Goal: Task Accomplishment & Management: Use online tool/utility

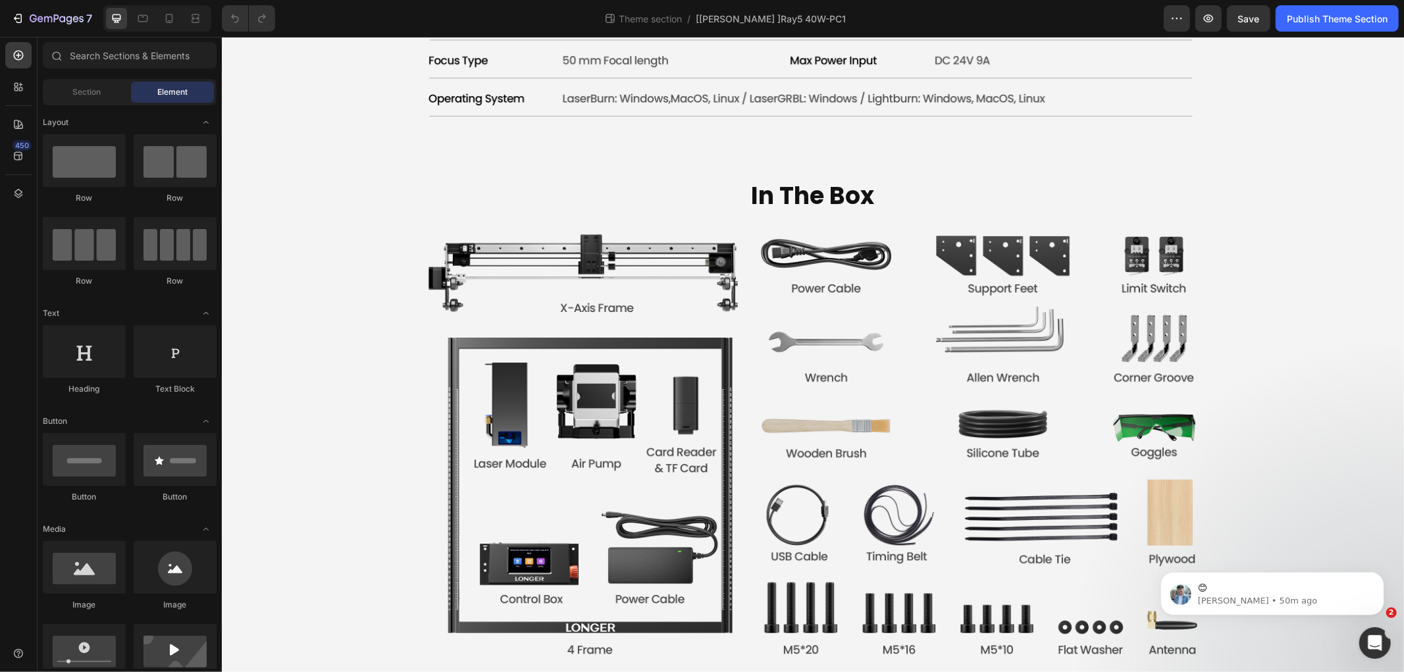
scroll to position [3864, 0]
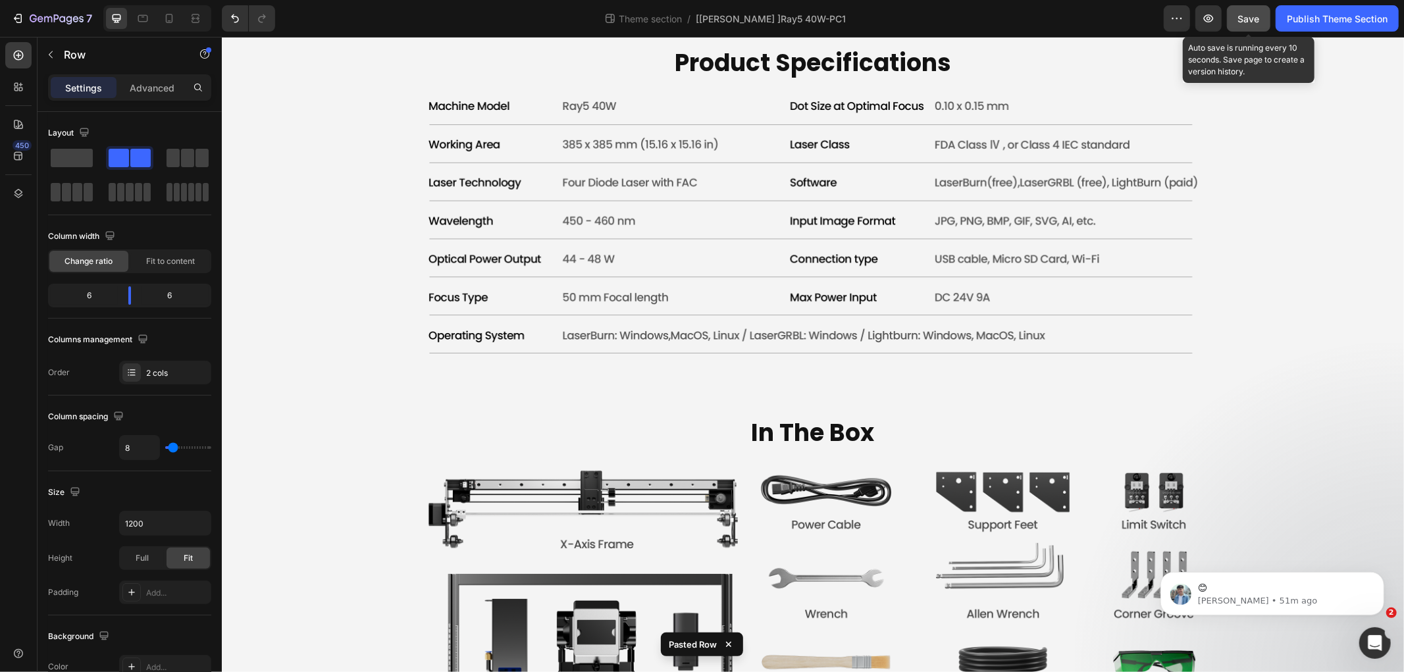
click at [1245, 21] on span "Save" at bounding box center [1249, 18] width 22 height 11
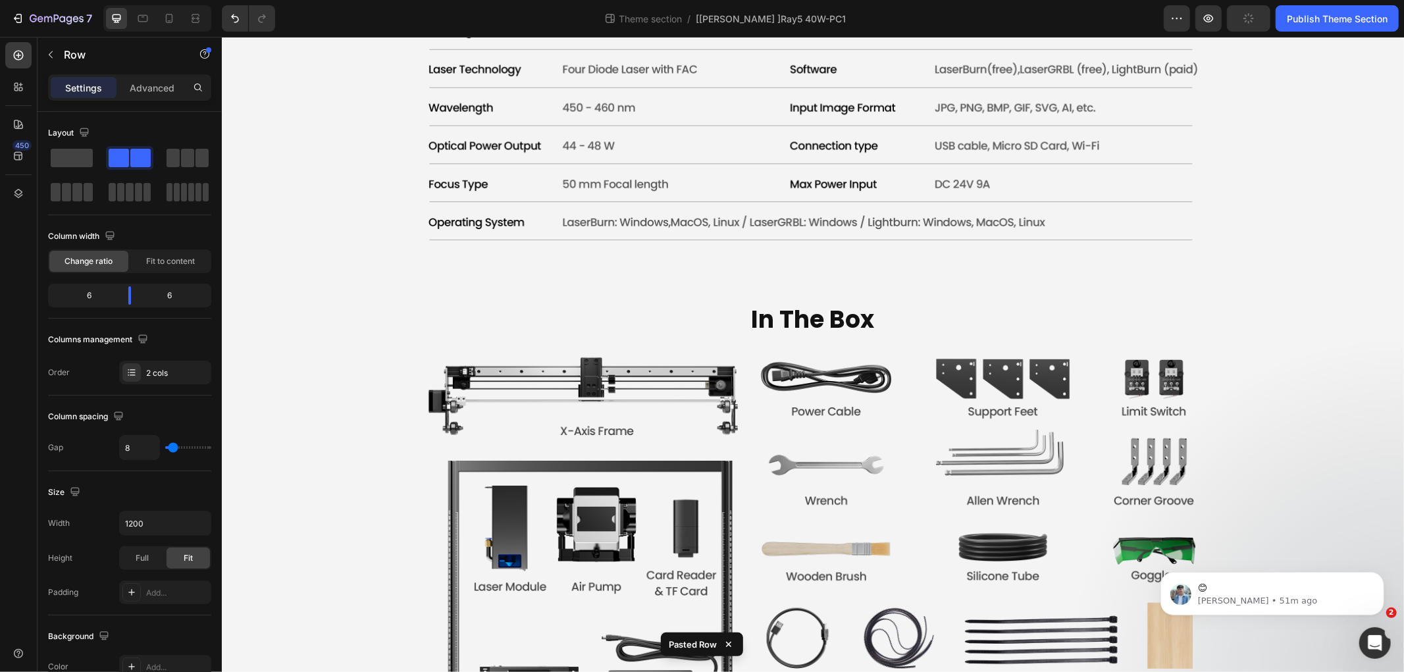
scroll to position [4084, 0]
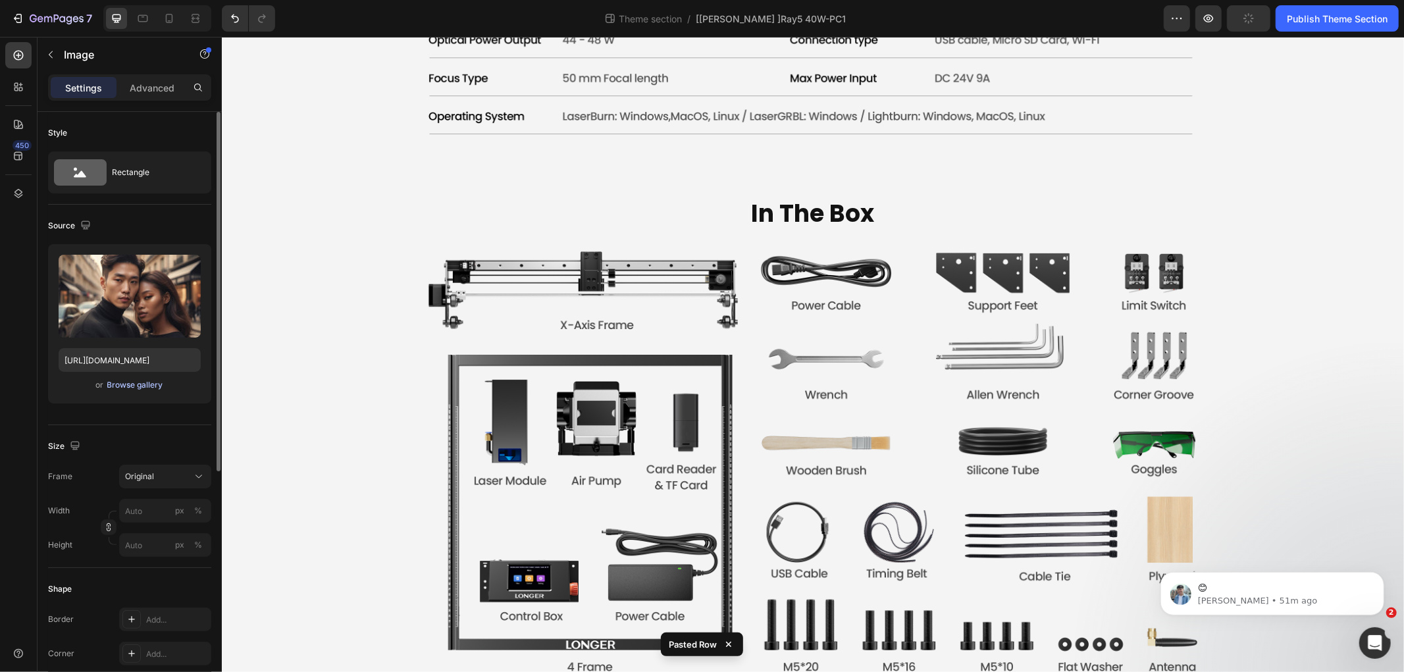
click at [147, 386] on div "Browse gallery" at bounding box center [135, 385] width 56 height 12
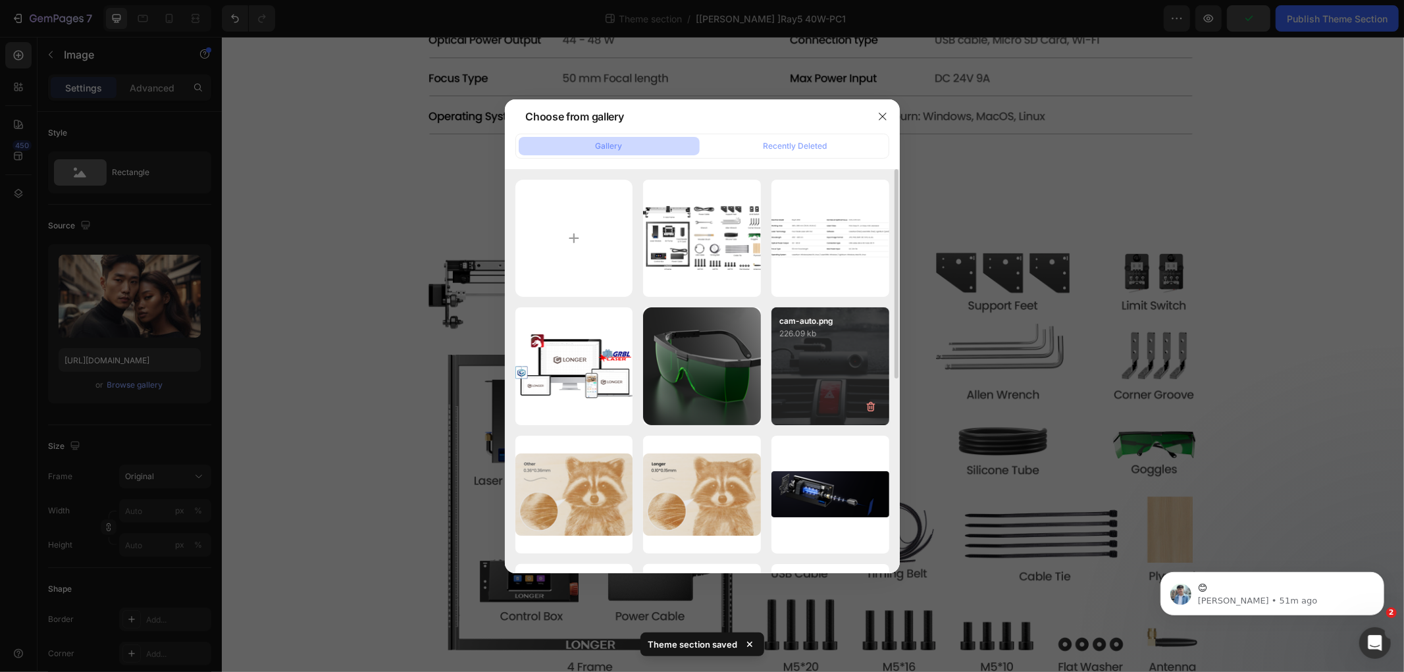
click at [837, 363] on div "cam-auto.png 226.09 kb" at bounding box center [830, 366] width 118 height 118
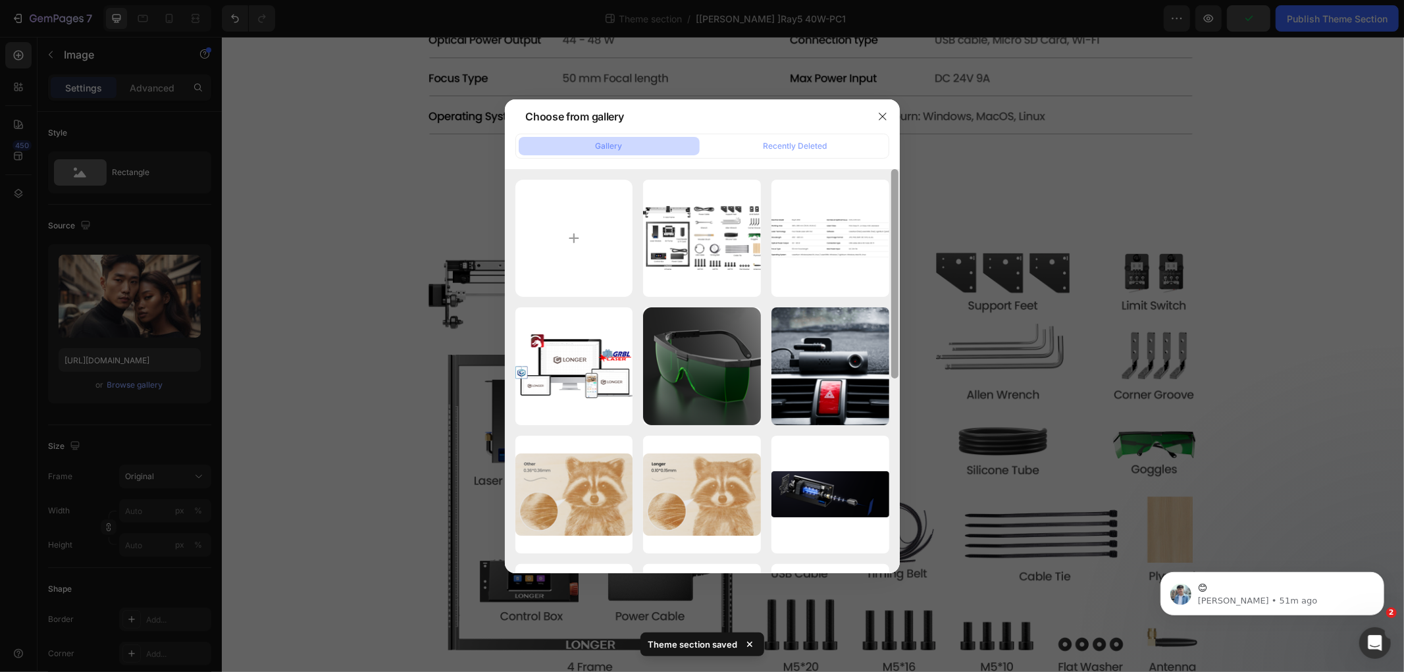
type input "https://cdn.shopify.com/s/files/1/0517/8812/0247/files/gempages_490436405370029…"
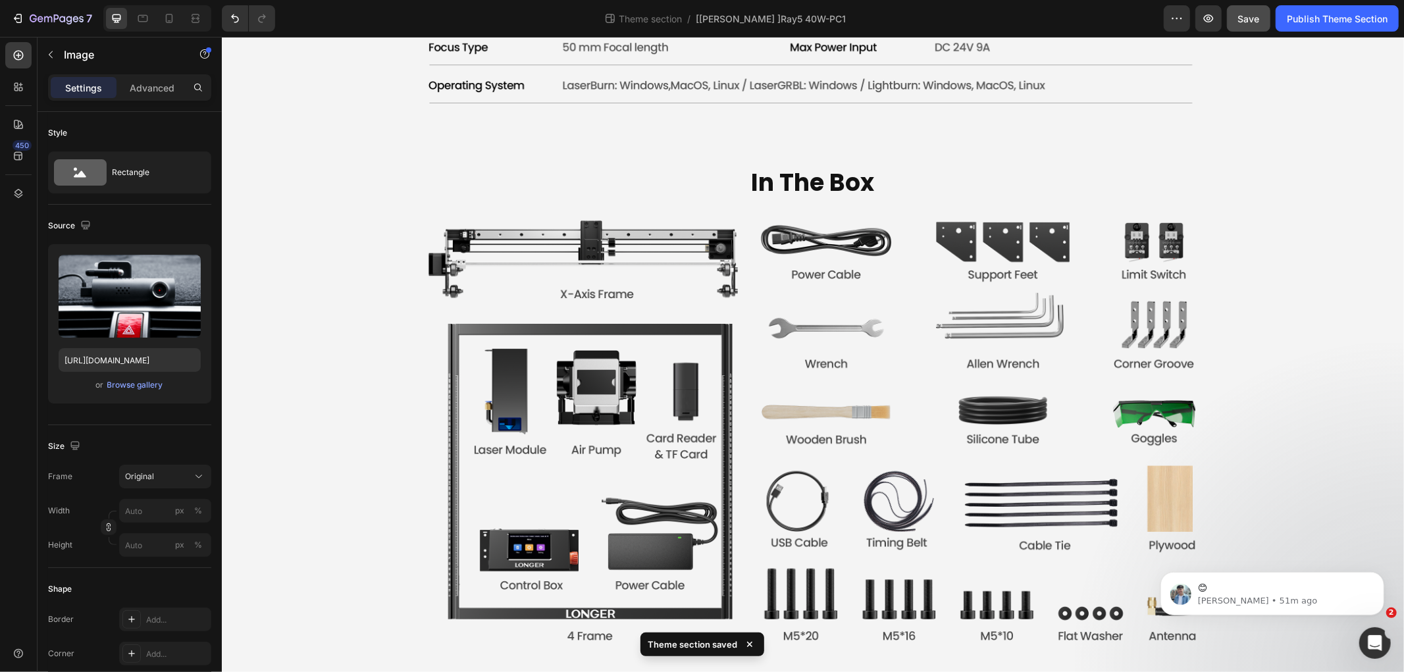
scroll to position [4522, 0]
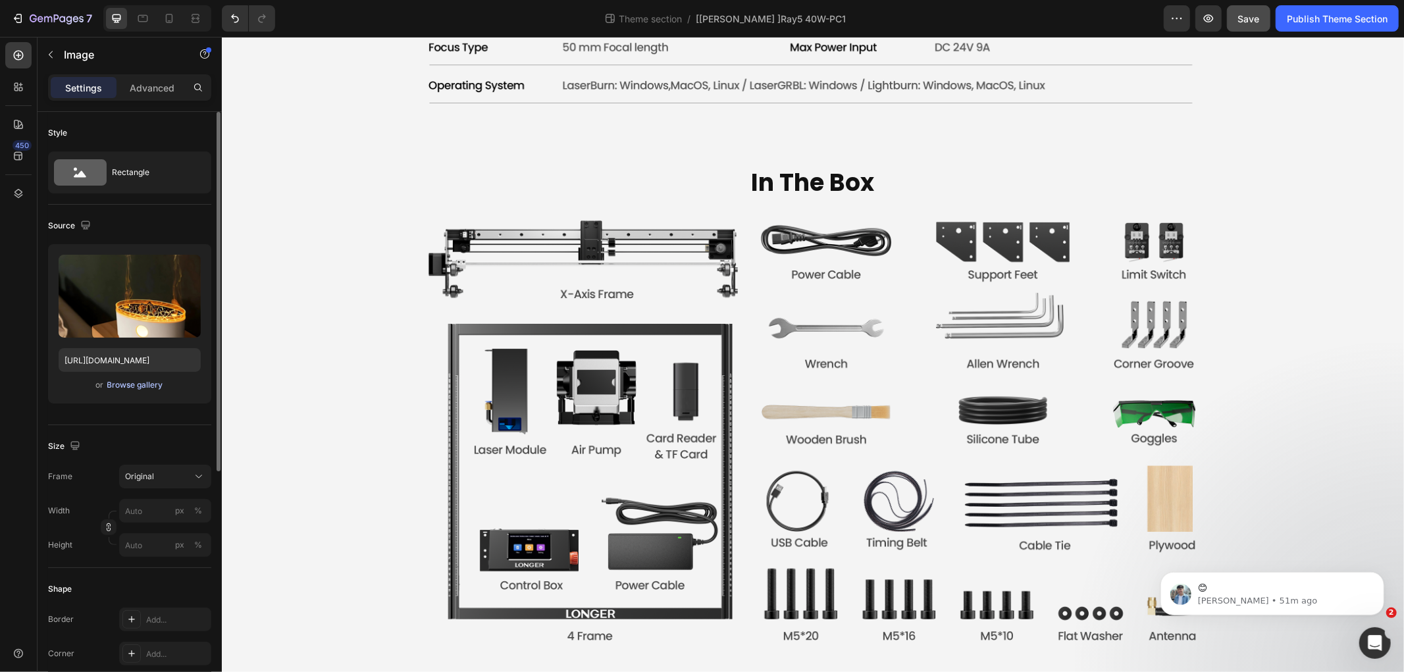
click at [139, 390] on div "Browse gallery" at bounding box center [135, 385] width 56 height 12
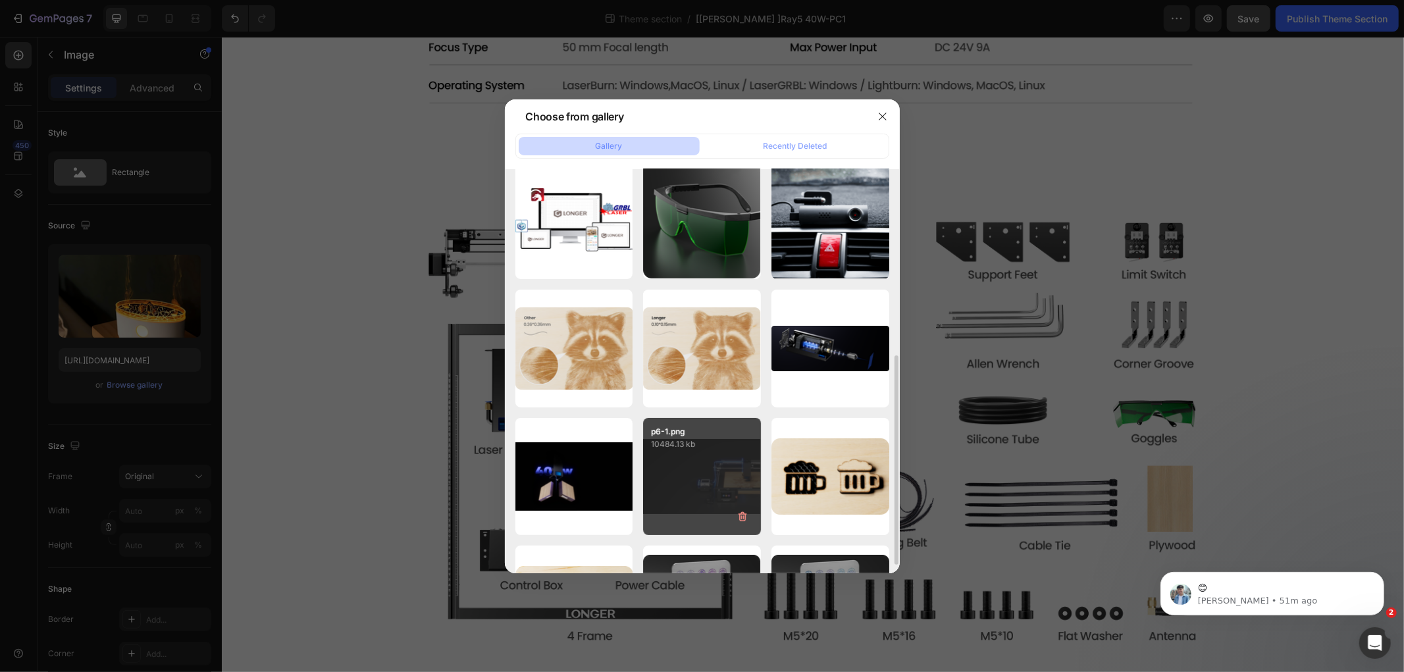
scroll to position [292, 0]
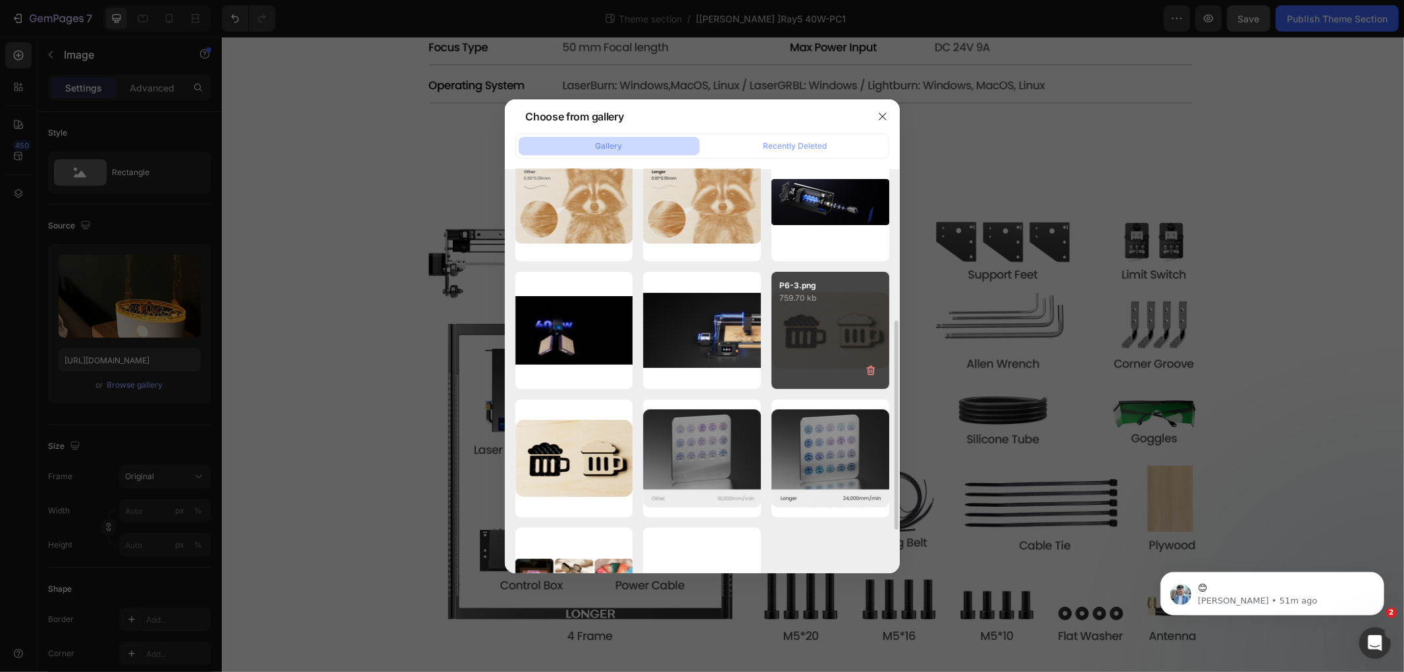
click at [820, 340] on div "P6-3.png 759.70 kb" at bounding box center [830, 331] width 118 height 118
type input "https://cdn.shopify.com/s/files/1/0517/8812/0247/files/gempages_490436405370029…"
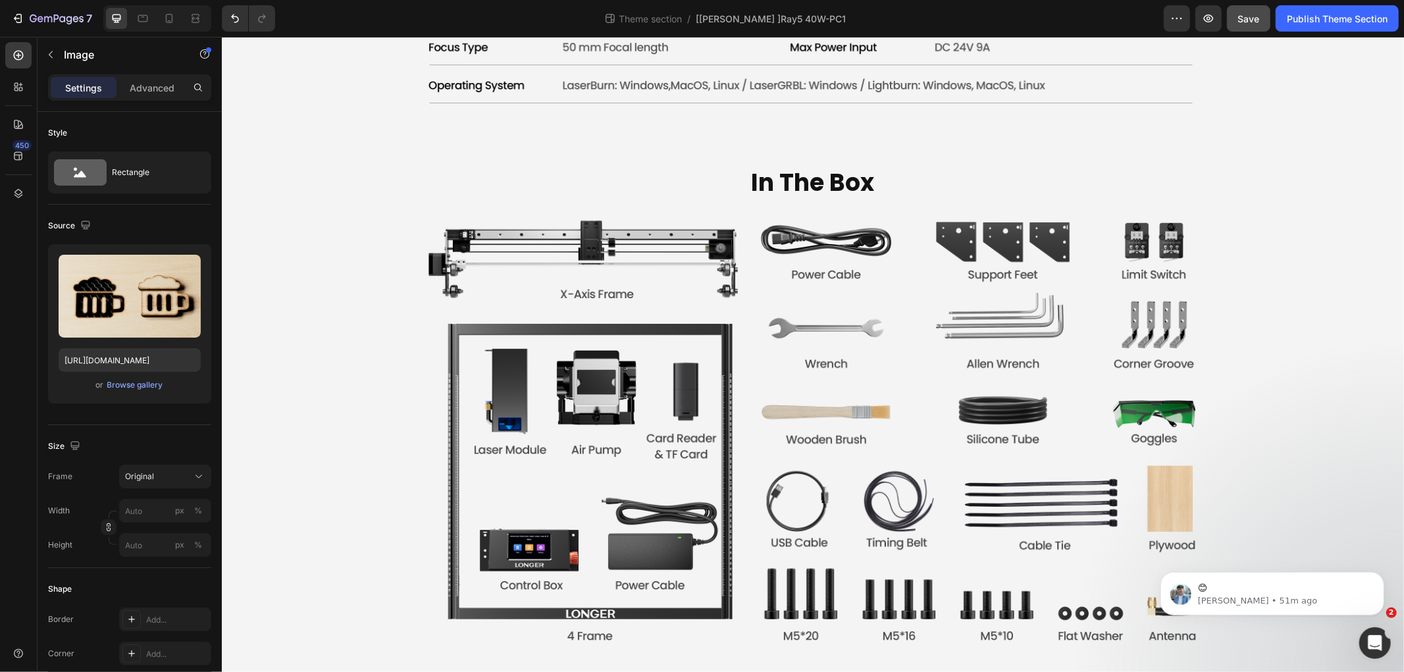
scroll to position [4303, 0]
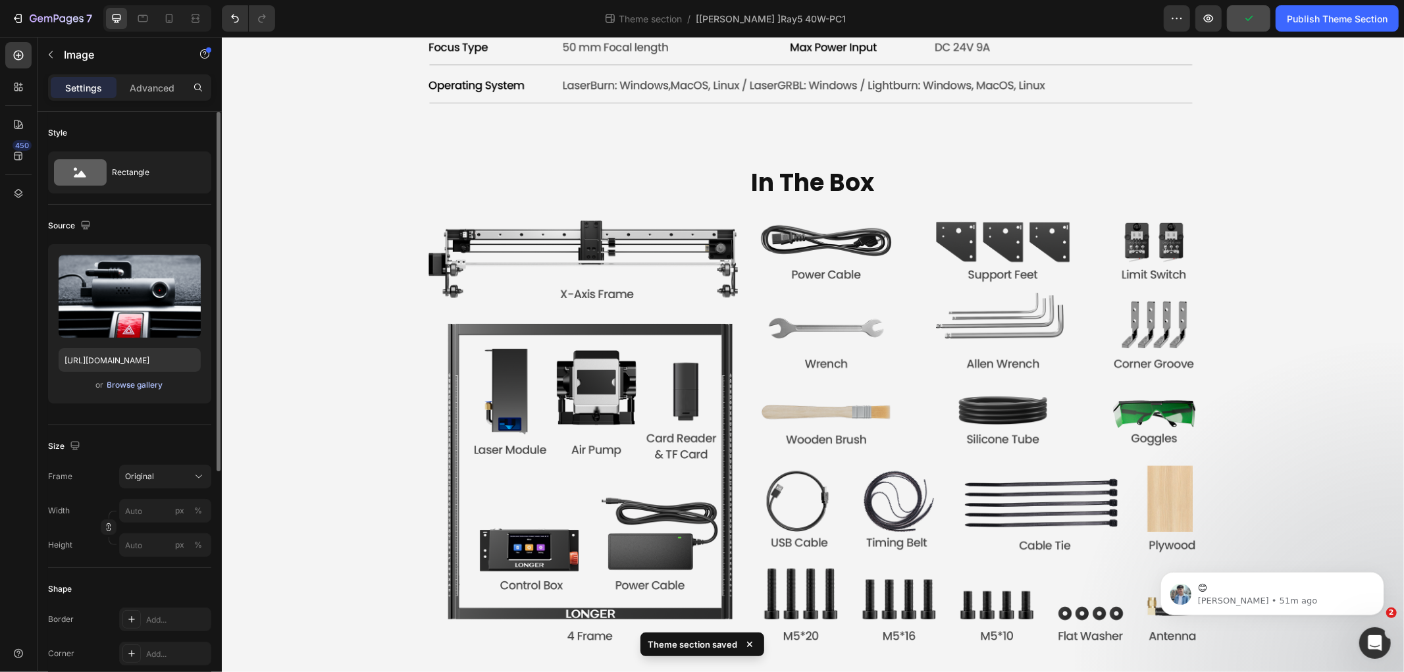
click at [142, 387] on div "Browse gallery" at bounding box center [135, 385] width 56 height 12
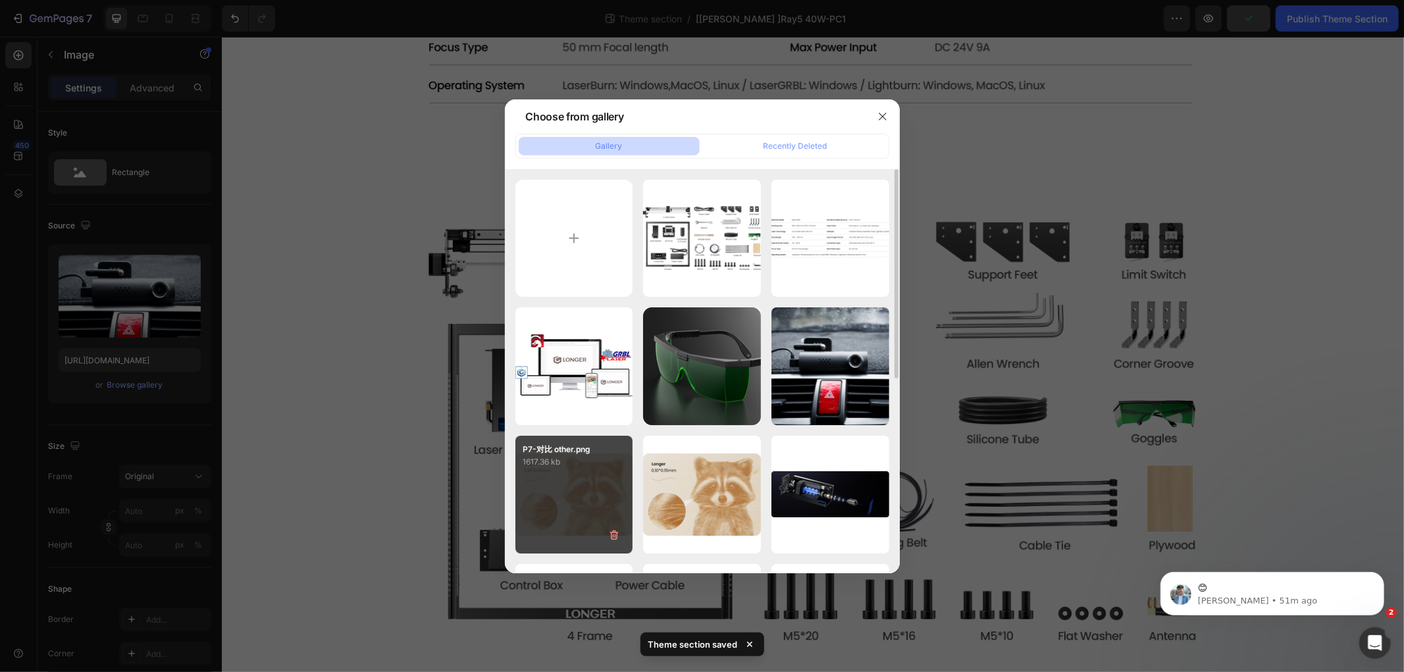
click at [597, 484] on div "P7-对比 other.png 1617.36 kb" at bounding box center [574, 495] width 118 height 118
type input "https://cdn.shopify.com/s/files/1/0517/8812/0247/files/gempages_490436405370029…"
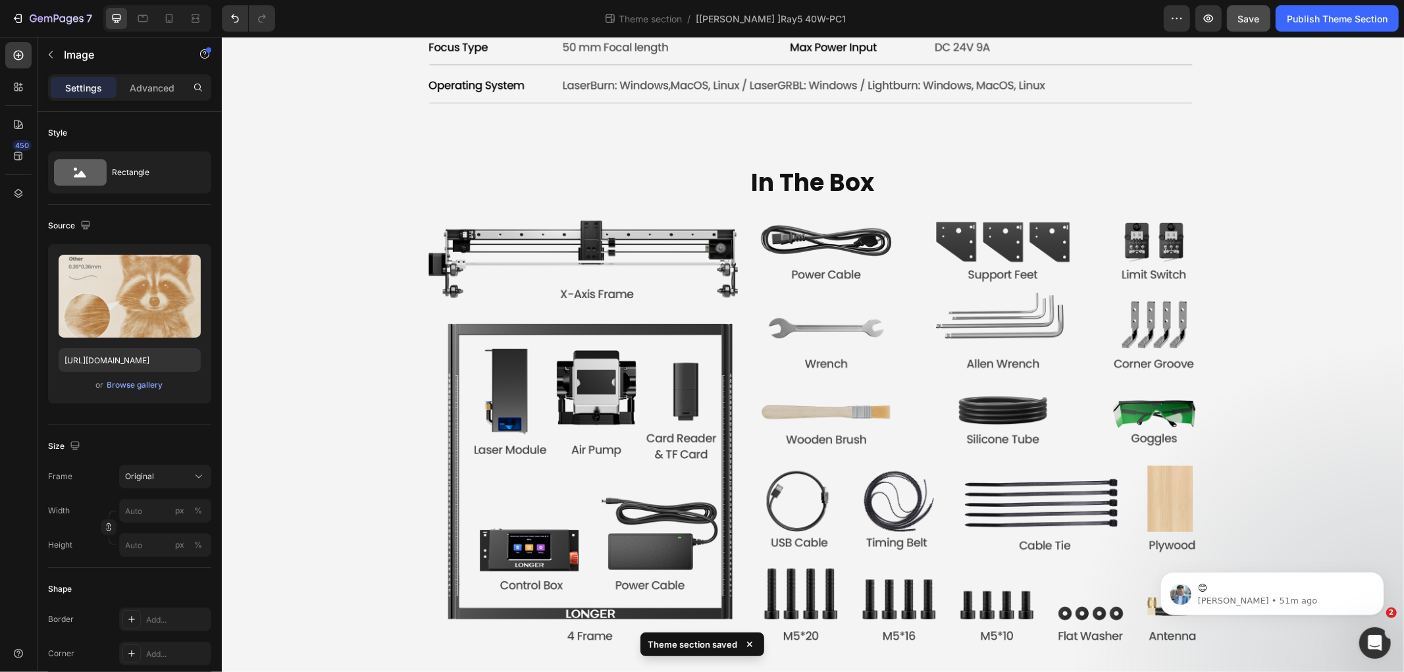
scroll to position [4084, 0]
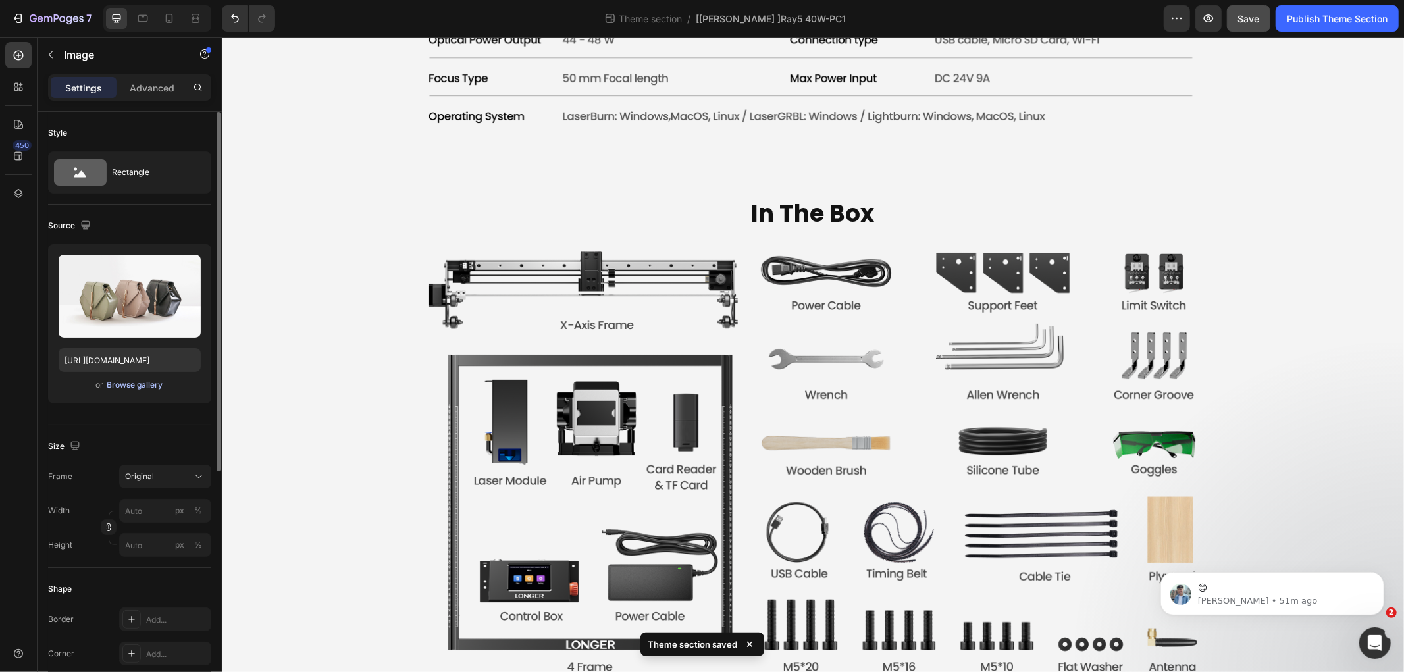
click at [154, 387] on div "Browse gallery" at bounding box center [135, 385] width 56 height 12
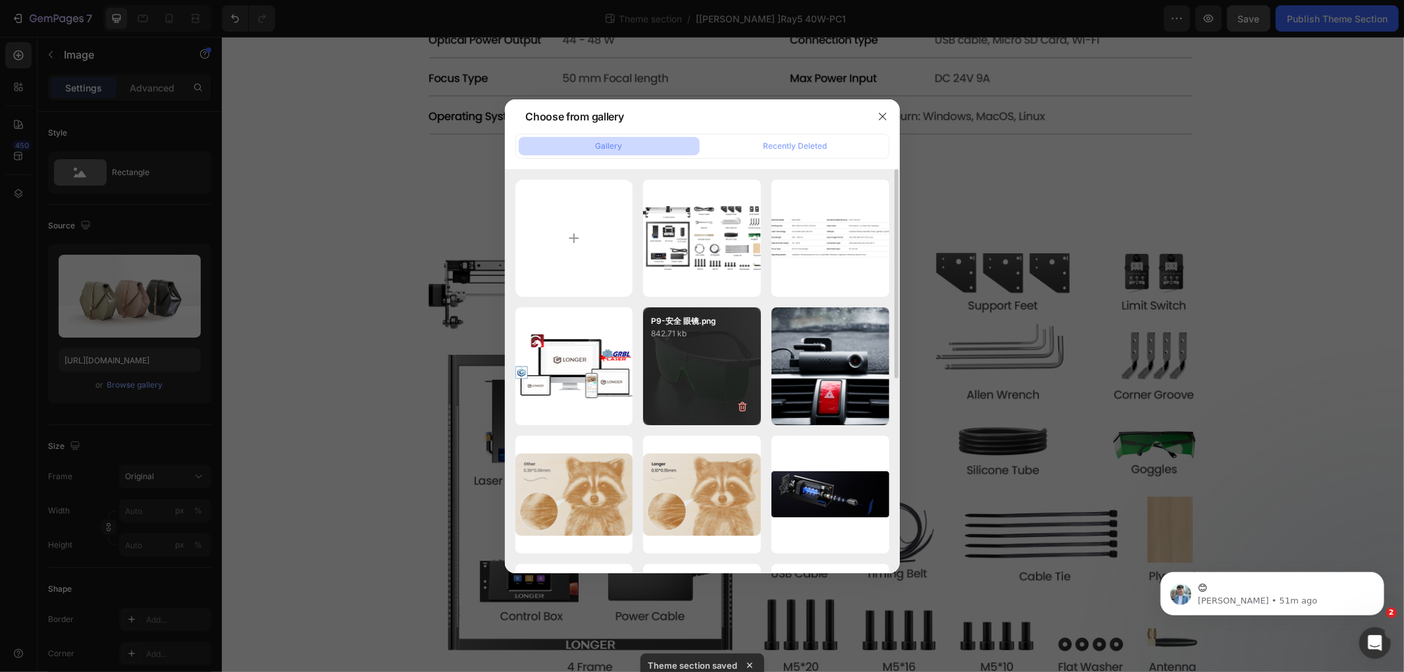
click at [720, 357] on div "P9-安全 眼镜.png 842.71 kb" at bounding box center [702, 366] width 118 height 118
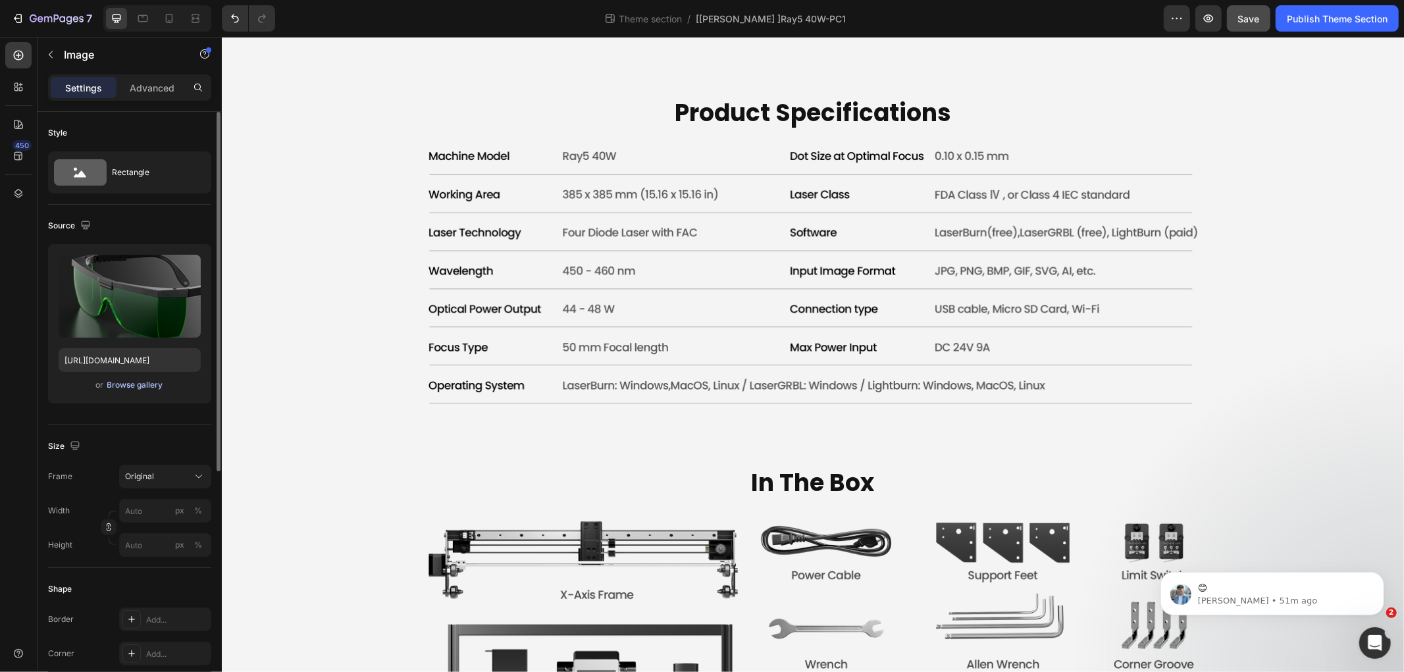
click at [157, 387] on div "Browse gallery" at bounding box center [135, 385] width 56 height 12
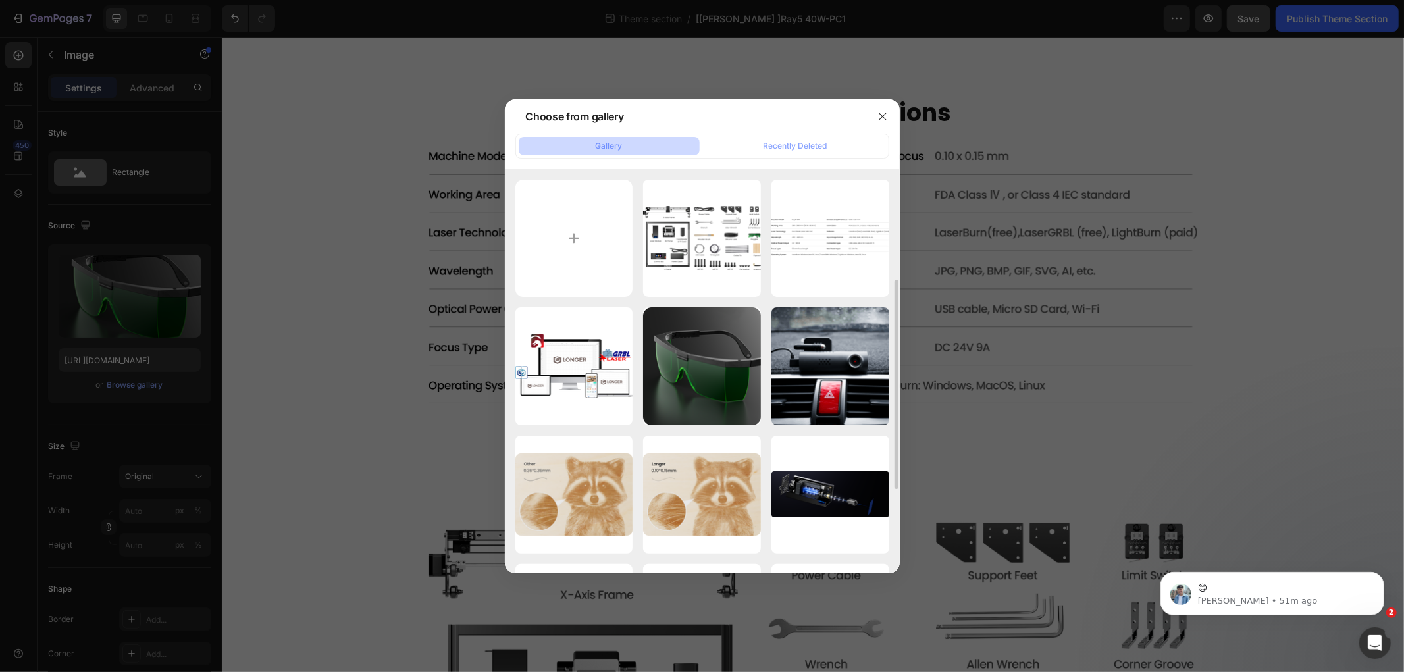
scroll to position [219, 0]
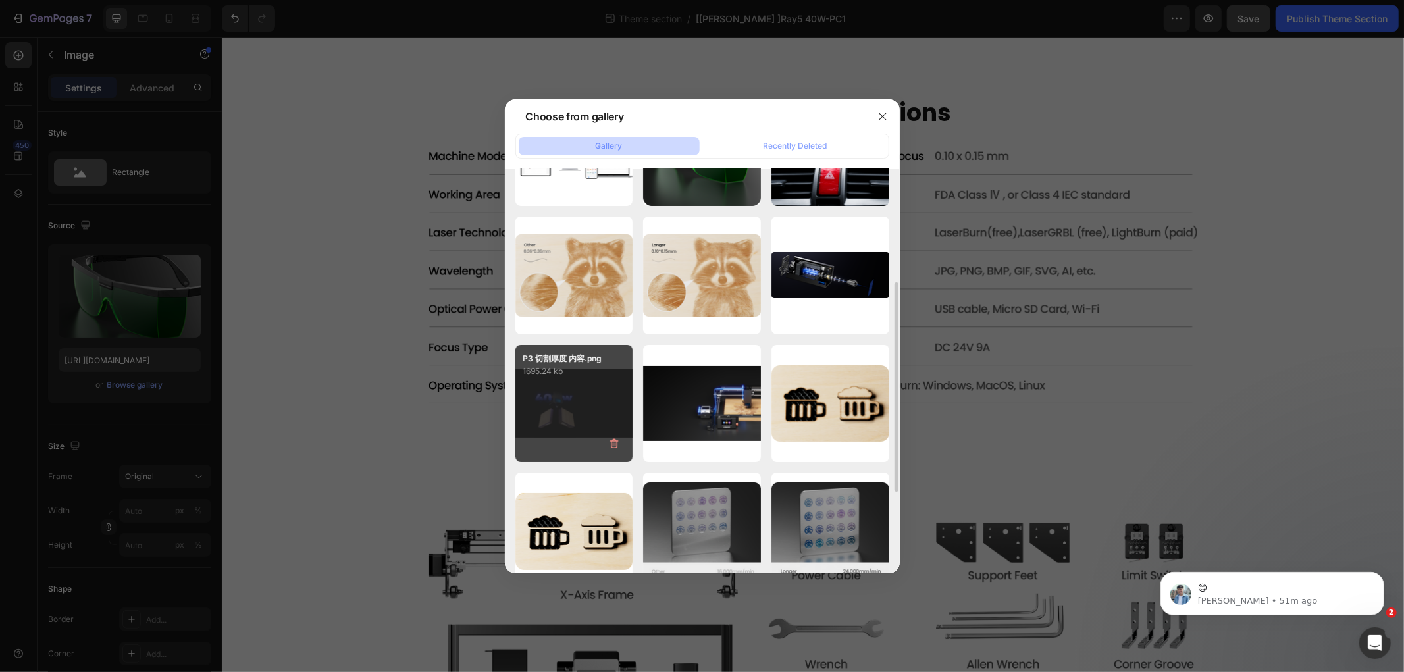
click at [627, 416] on div "P3 切割厚度 内容.png 1695.24 kb" at bounding box center [574, 404] width 118 height 118
type input "https://cdn.shopify.com/s/files/1/0517/8812/0247/files/gempages_490436405370029…"
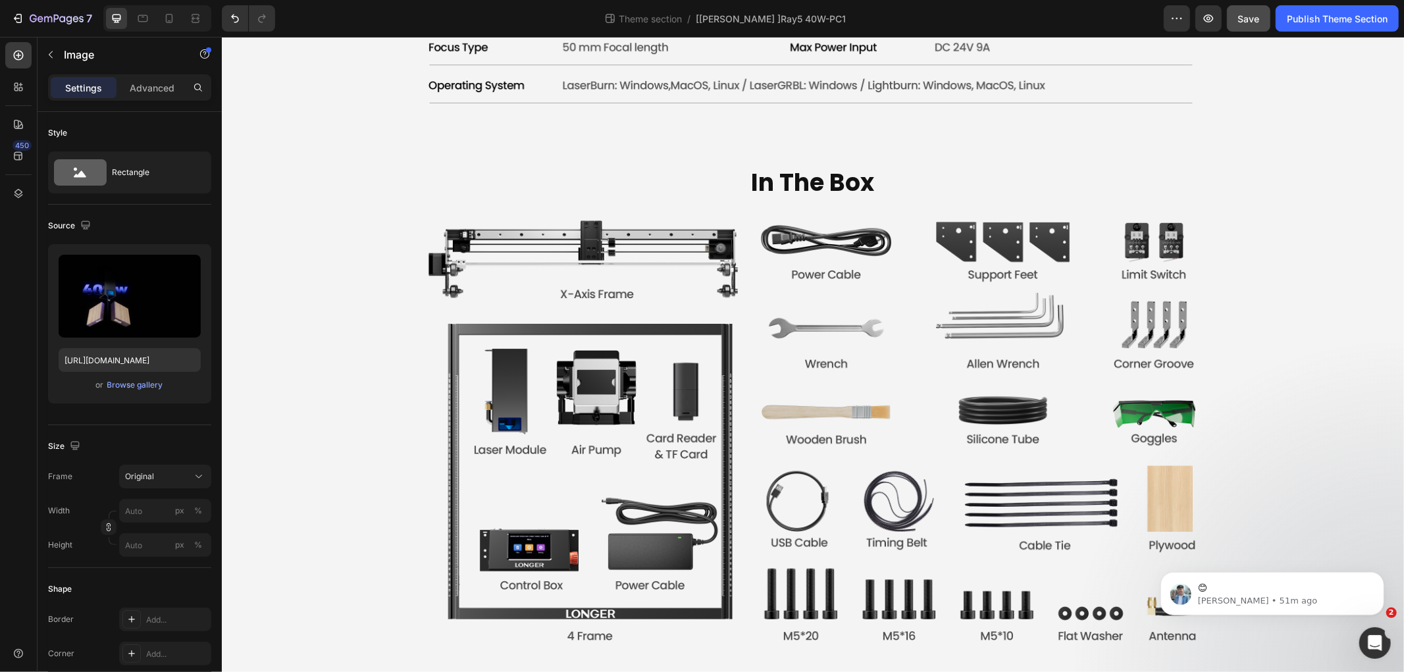
scroll to position [4303, 0]
click at [1324, 24] on div "Publish Theme Section" at bounding box center [1336, 19] width 101 height 14
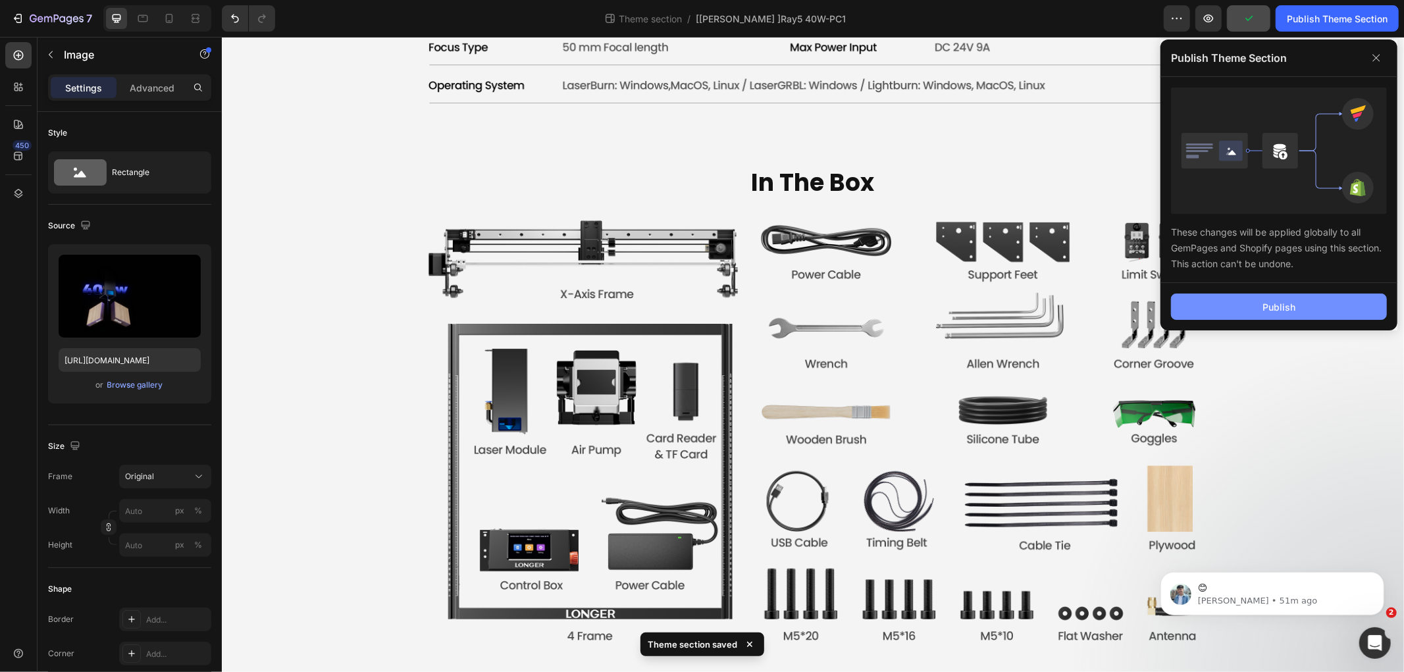
click at [1194, 294] on button "Publish" at bounding box center [1279, 306] width 216 height 26
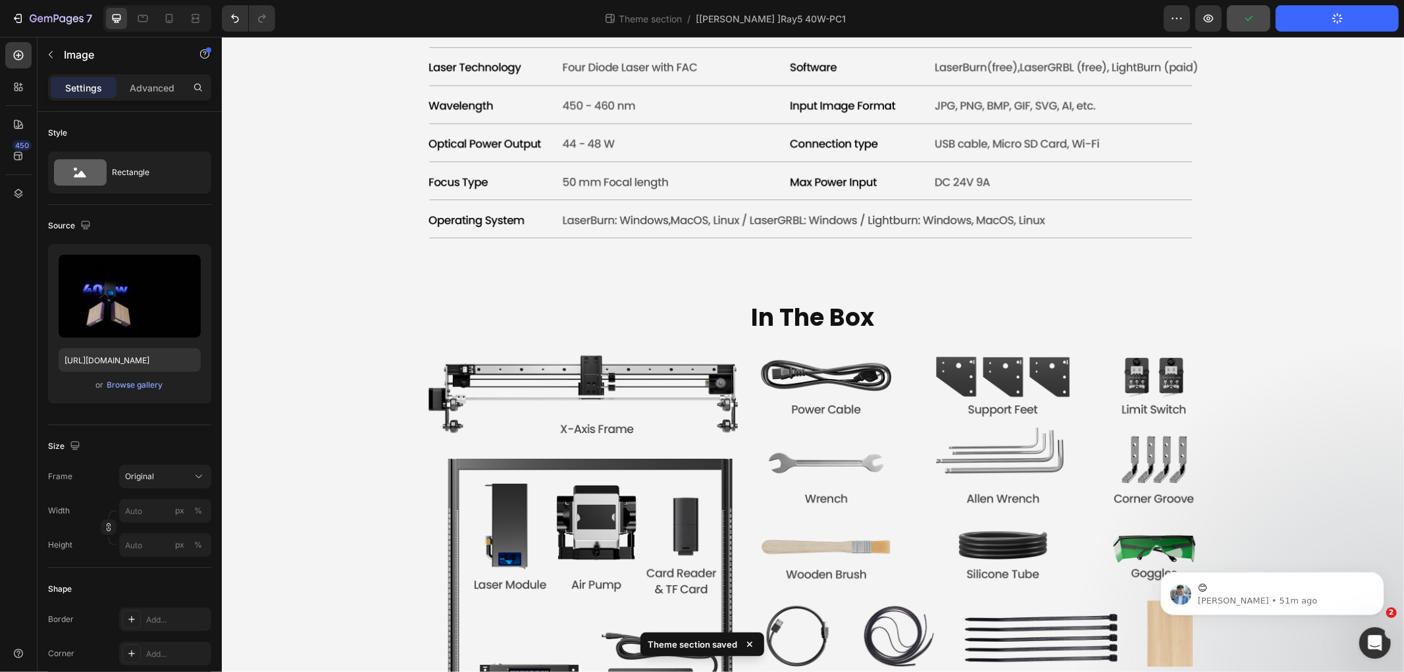
scroll to position [4084, 0]
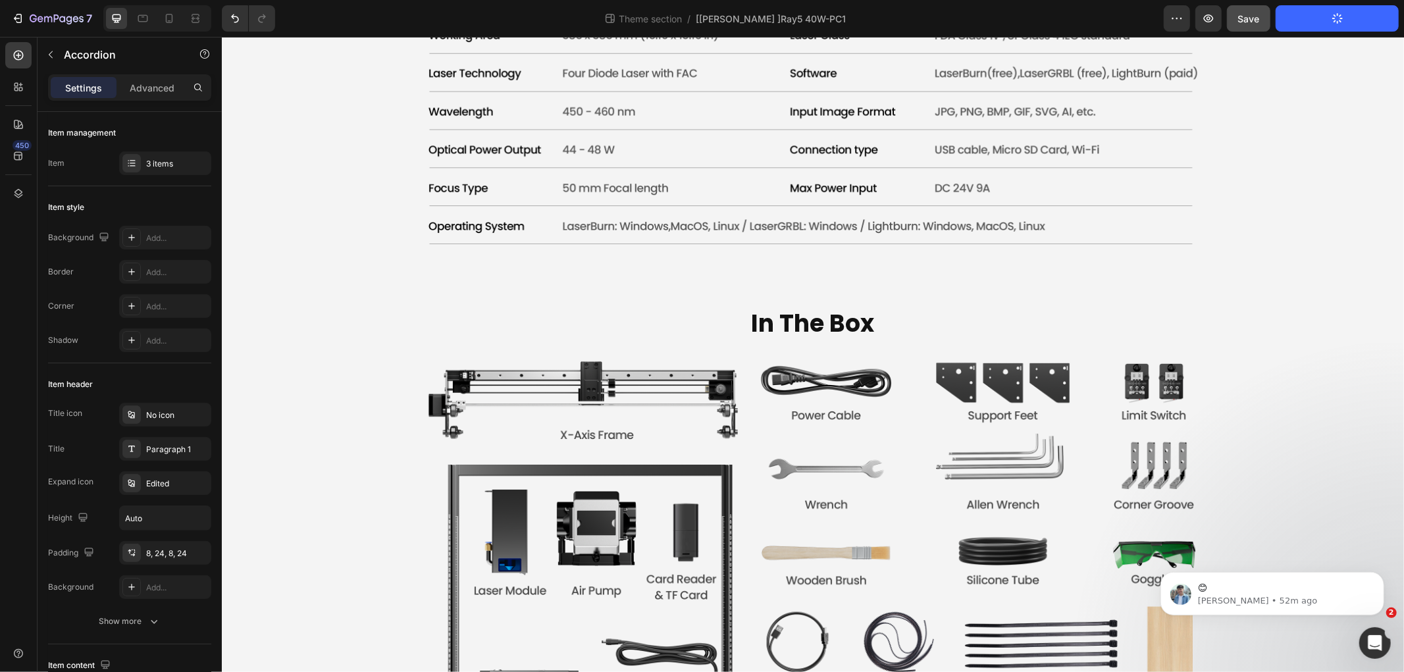
drag, startPoint x: 589, startPoint y: 309, endPoint x: 609, endPoint y: 311, distance: 20.4
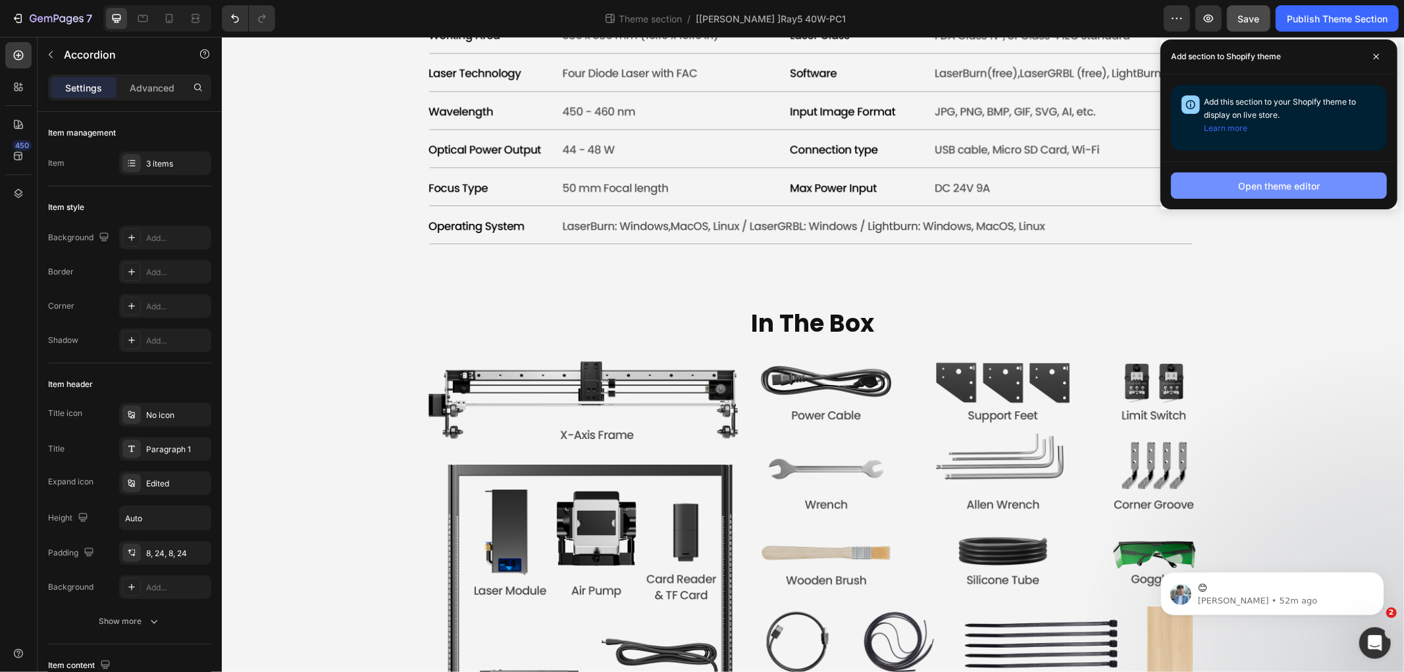
click at [1229, 190] on button "Open theme editor" at bounding box center [1279, 185] width 216 height 26
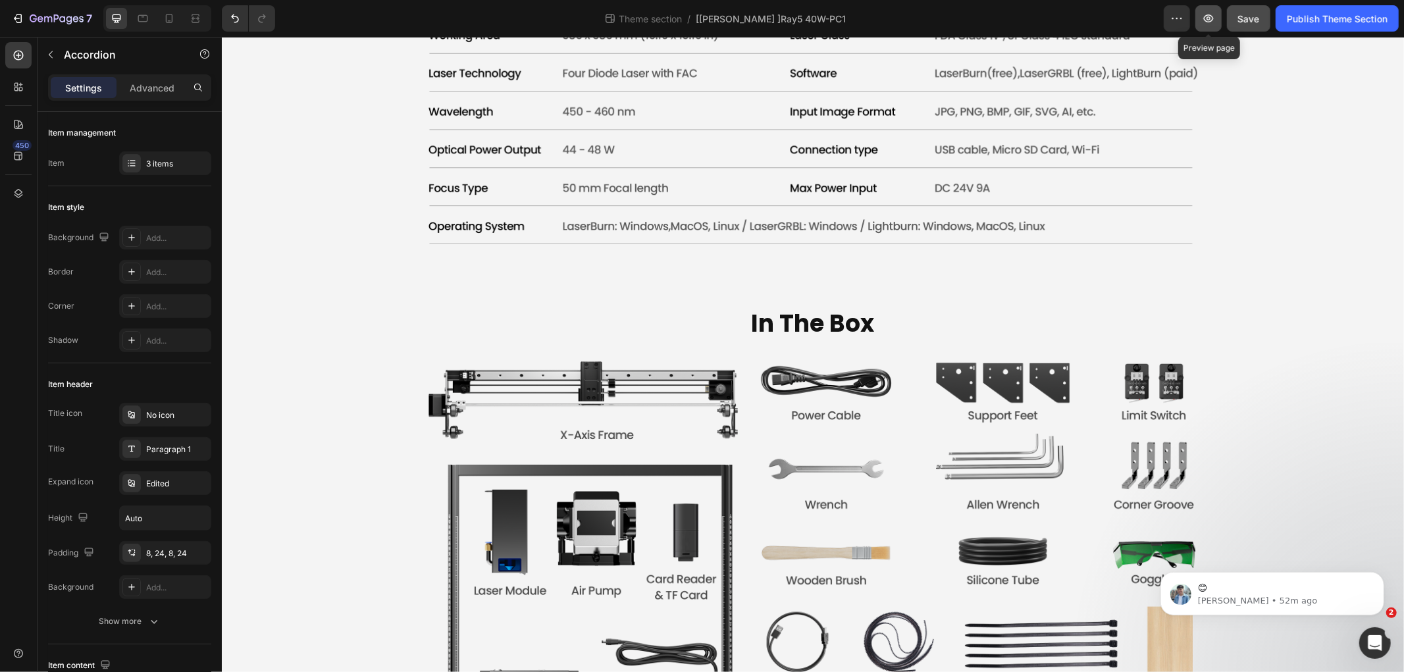
click at [1205, 18] on icon "button" at bounding box center [1208, 18] width 13 height 13
click at [1319, 22] on div "Publish Theme Section" at bounding box center [1336, 19] width 101 height 14
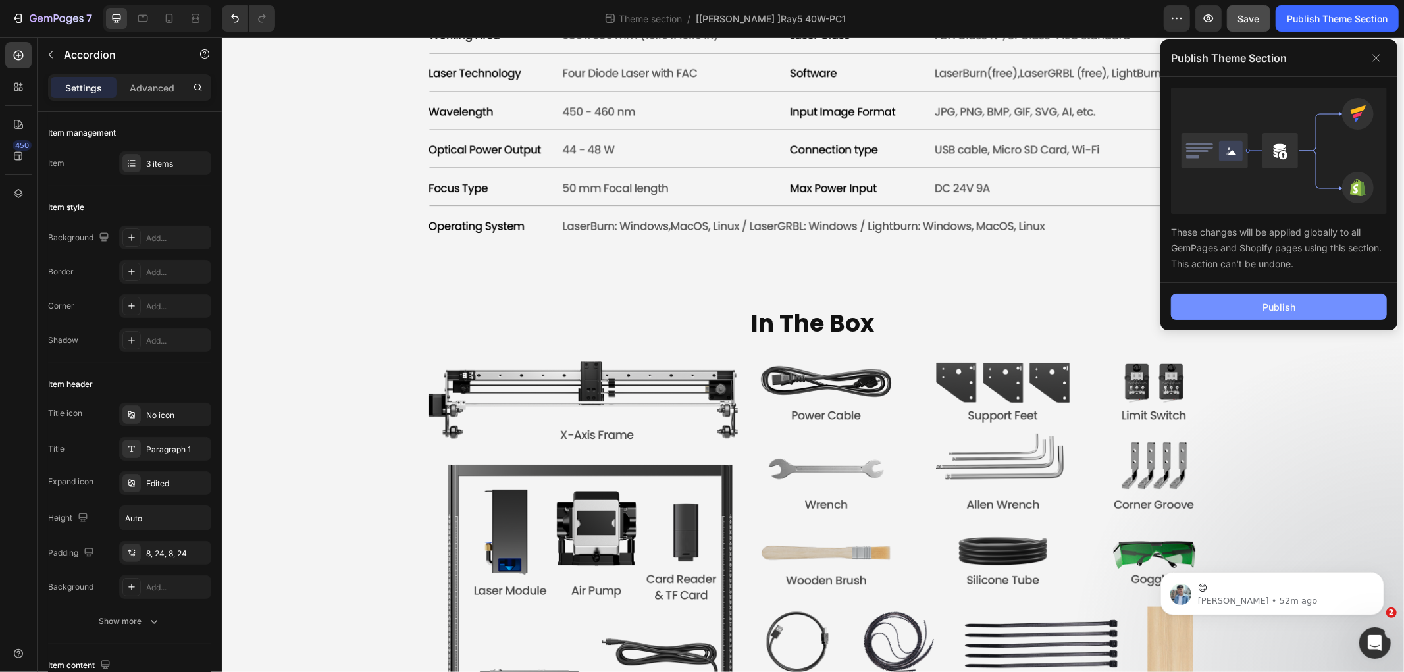
click at [1271, 305] on div "Publish" at bounding box center [1278, 307] width 33 height 14
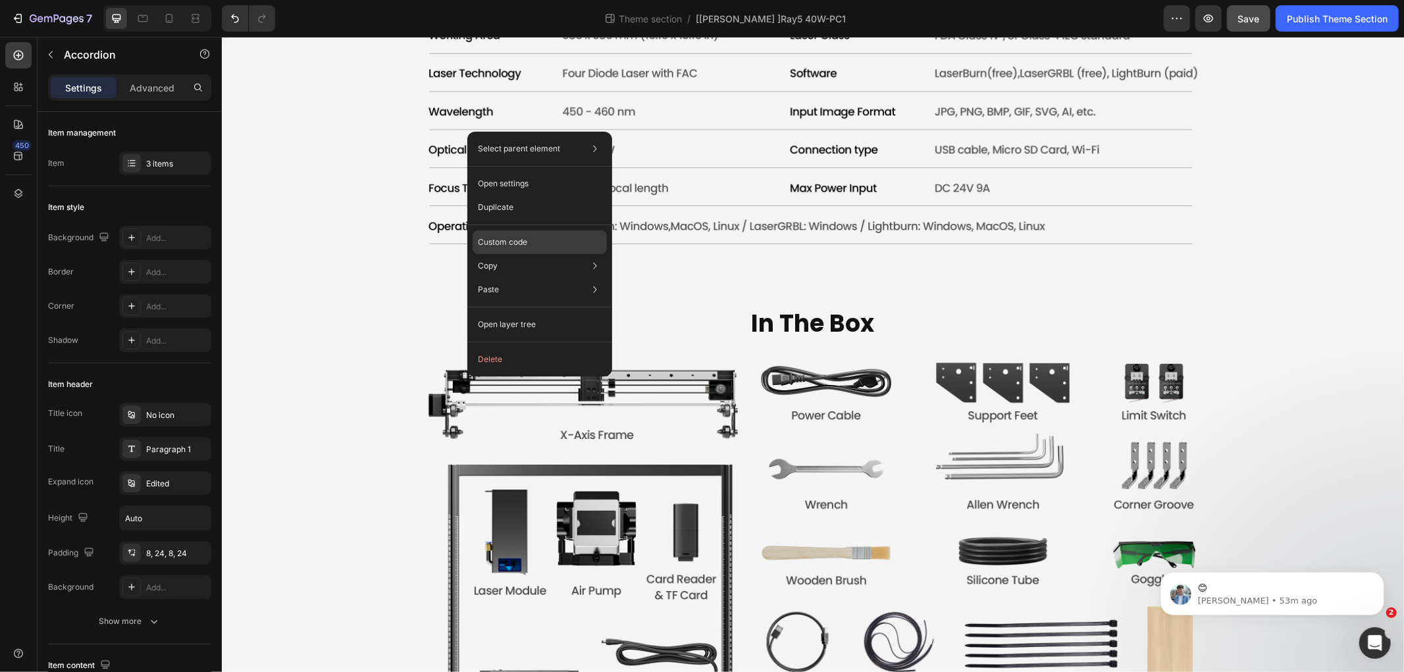
click at [480, 240] on p "Custom code" at bounding box center [502, 242] width 49 height 12
type input "100%"
type input "100"
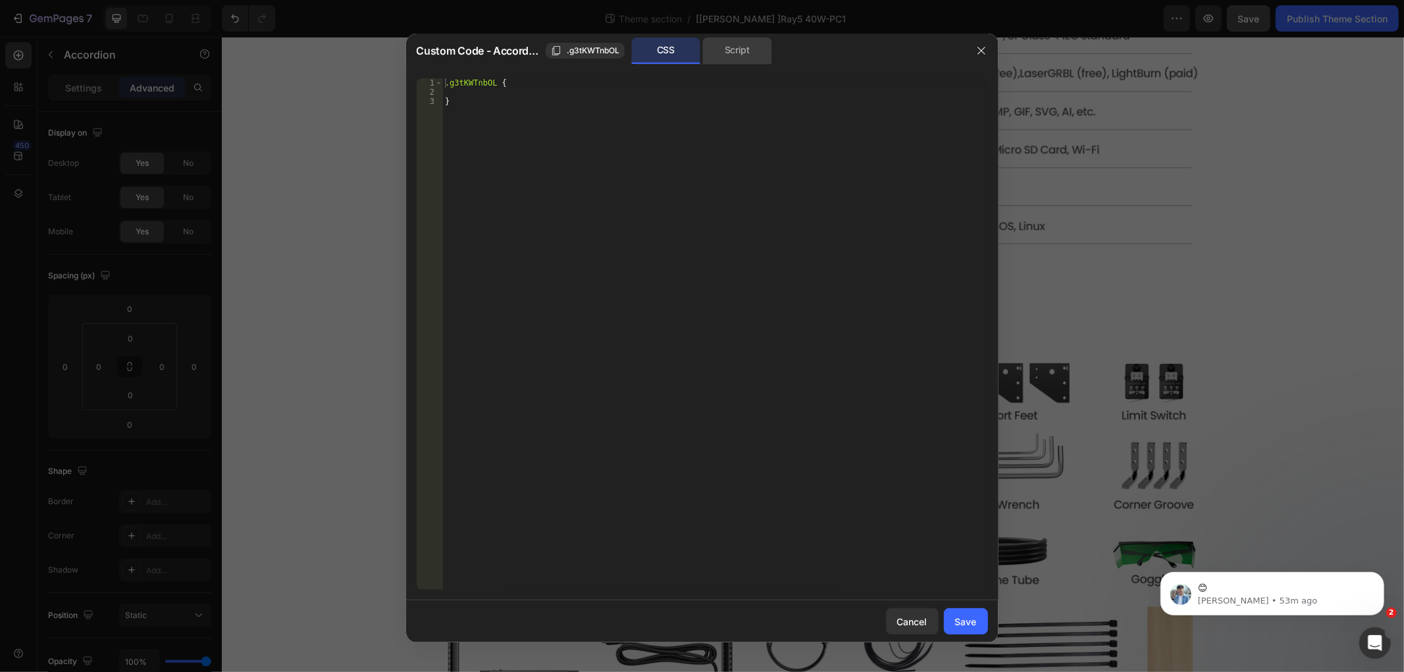
drag, startPoint x: 731, startPoint y: 51, endPoint x: 563, endPoint y: 181, distance: 212.6
click at [731, 53] on div "Script" at bounding box center [737, 51] width 69 height 26
click at [301, 326] on div at bounding box center [702, 336] width 1404 height 672
type input "16"
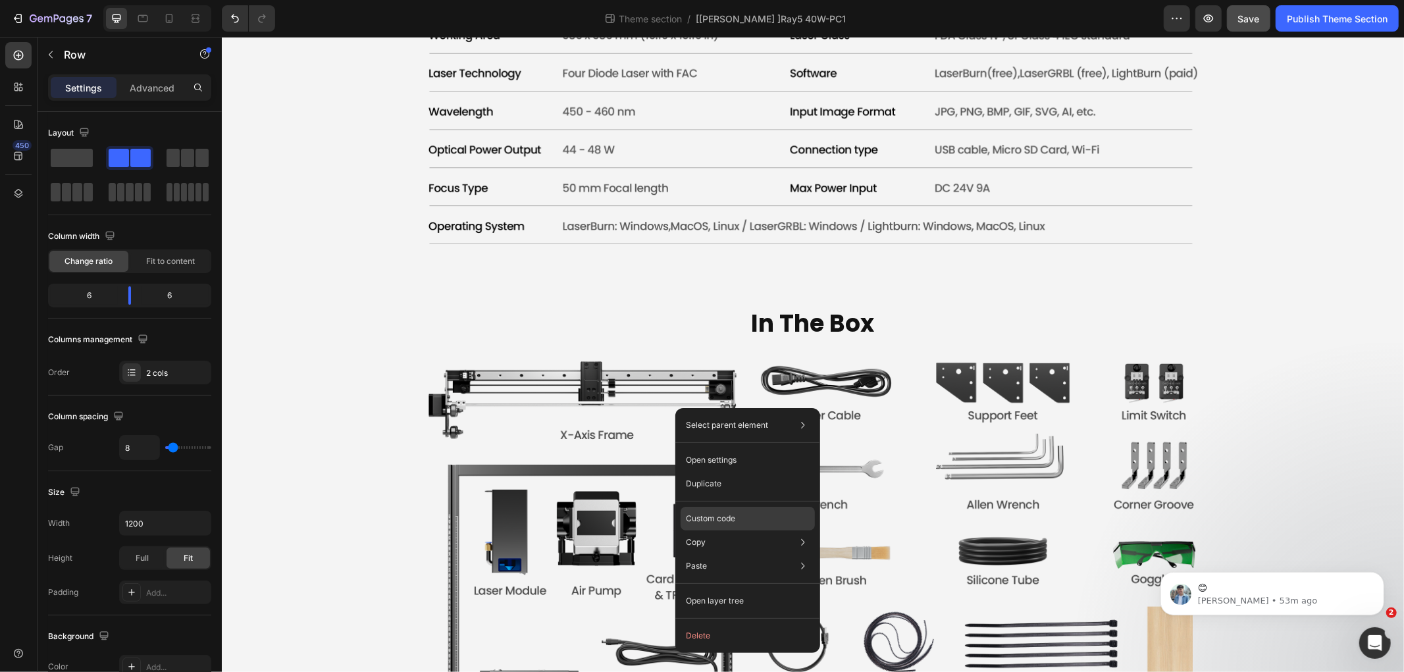
click at [725, 511] on div "Custom code" at bounding box center [747, 519] width 134 height 24
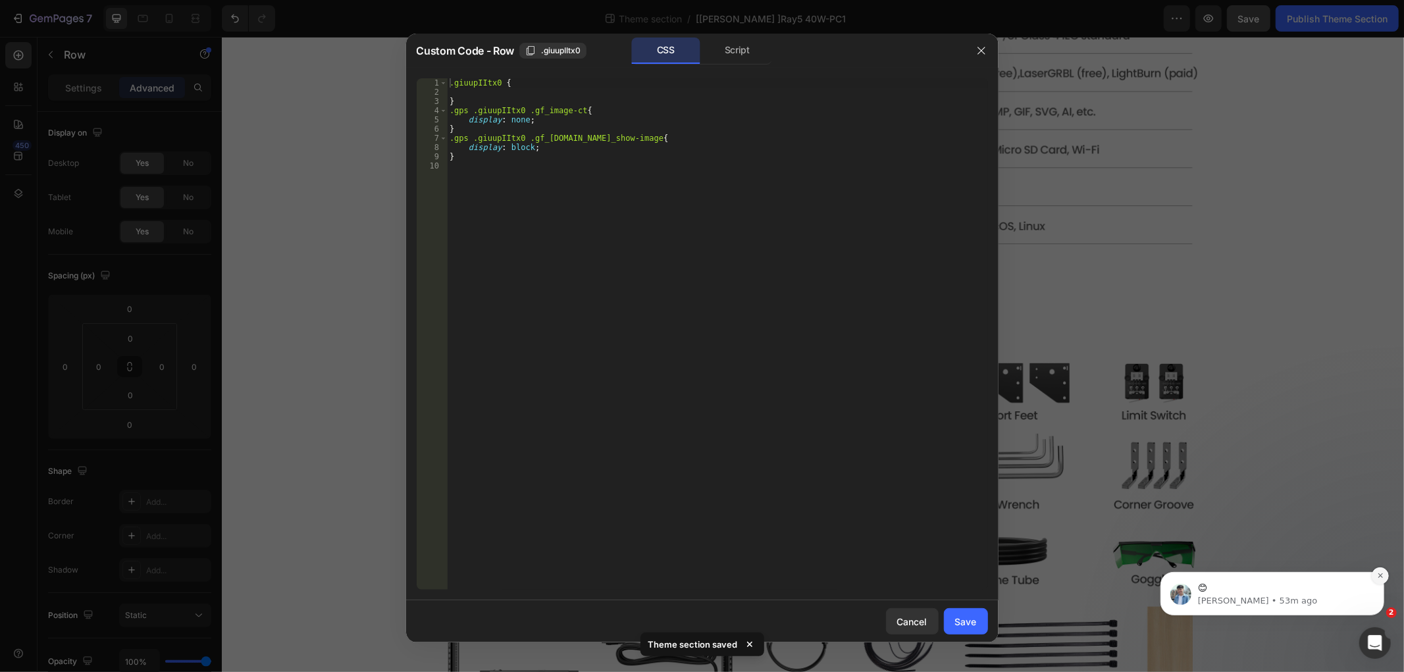
click at [1379, 576] on icon "Dismiss notification" at bounding box center [1379, 574] width 7 height 7
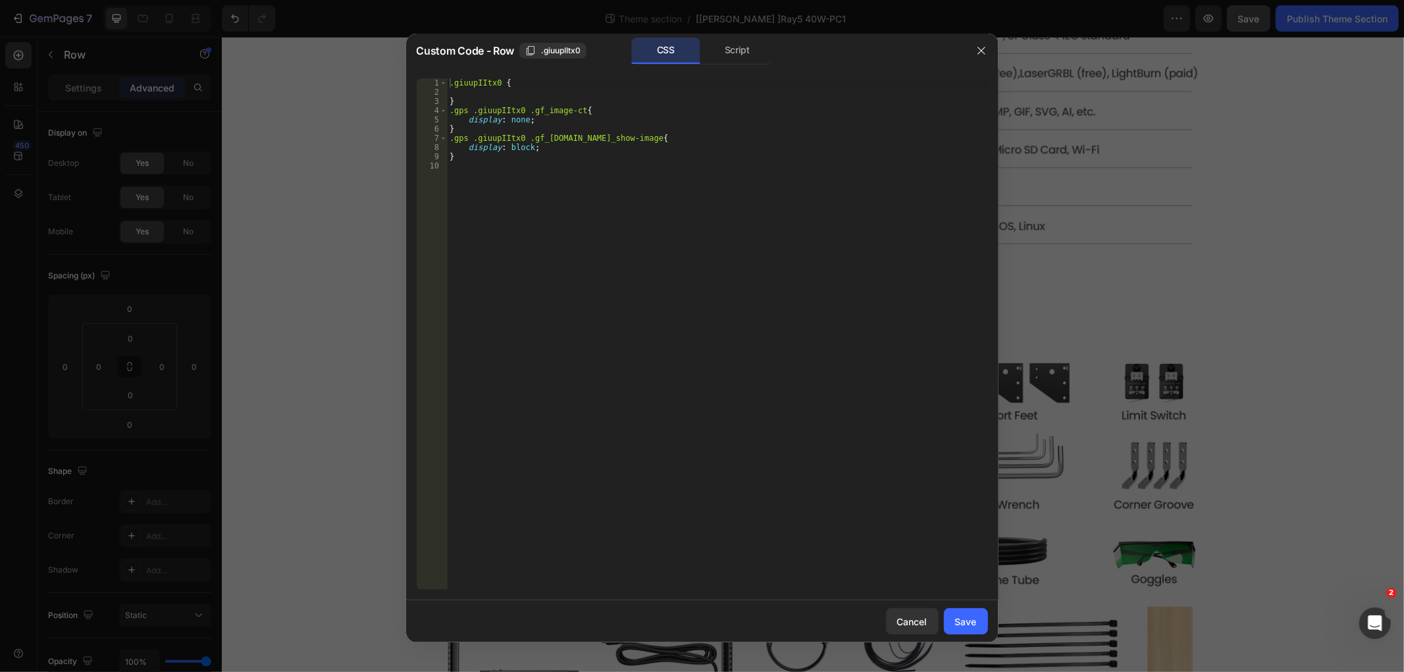
click at [734, 46] on div "Script" at bounding box center [737, 51] width 69 height 26
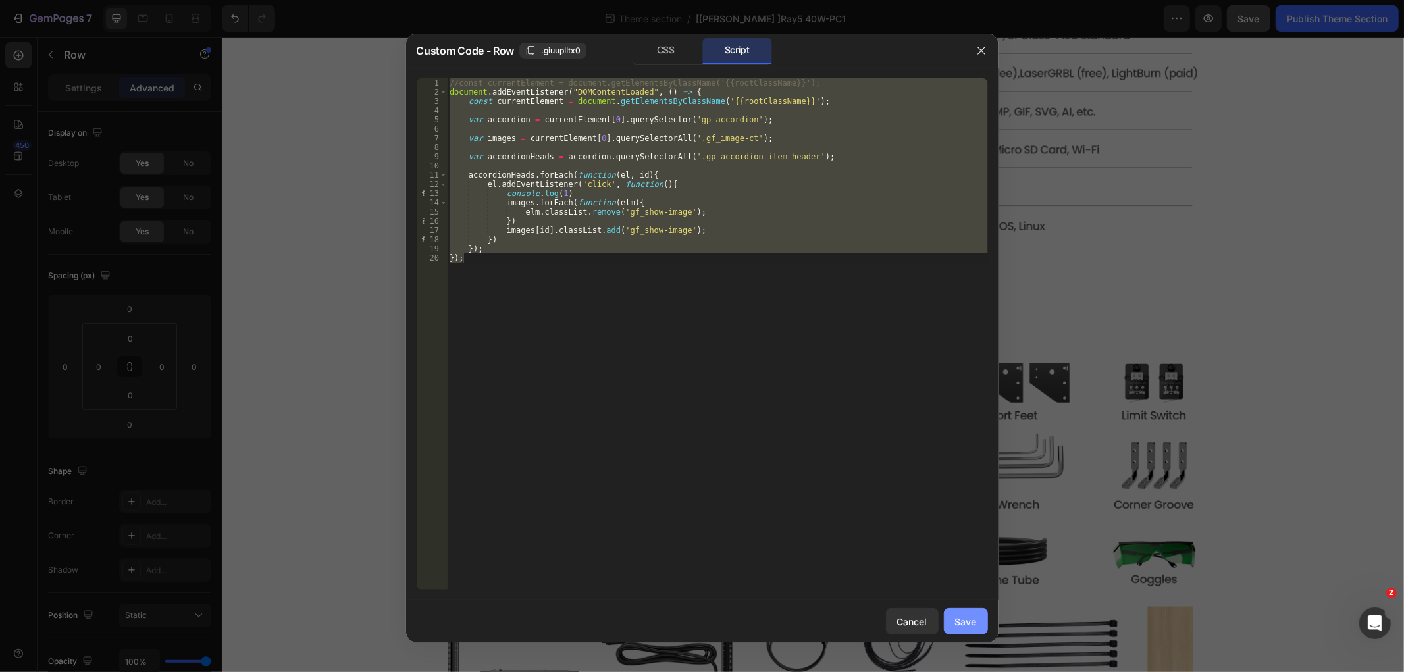
drag, startPoint x: 962, startPoint y: 619, endPoint x: 699, endPoint y: 541, distance: 274.0
click at [962, 619] on div "Save" at bounding box center [966, 622] width 22 height 14
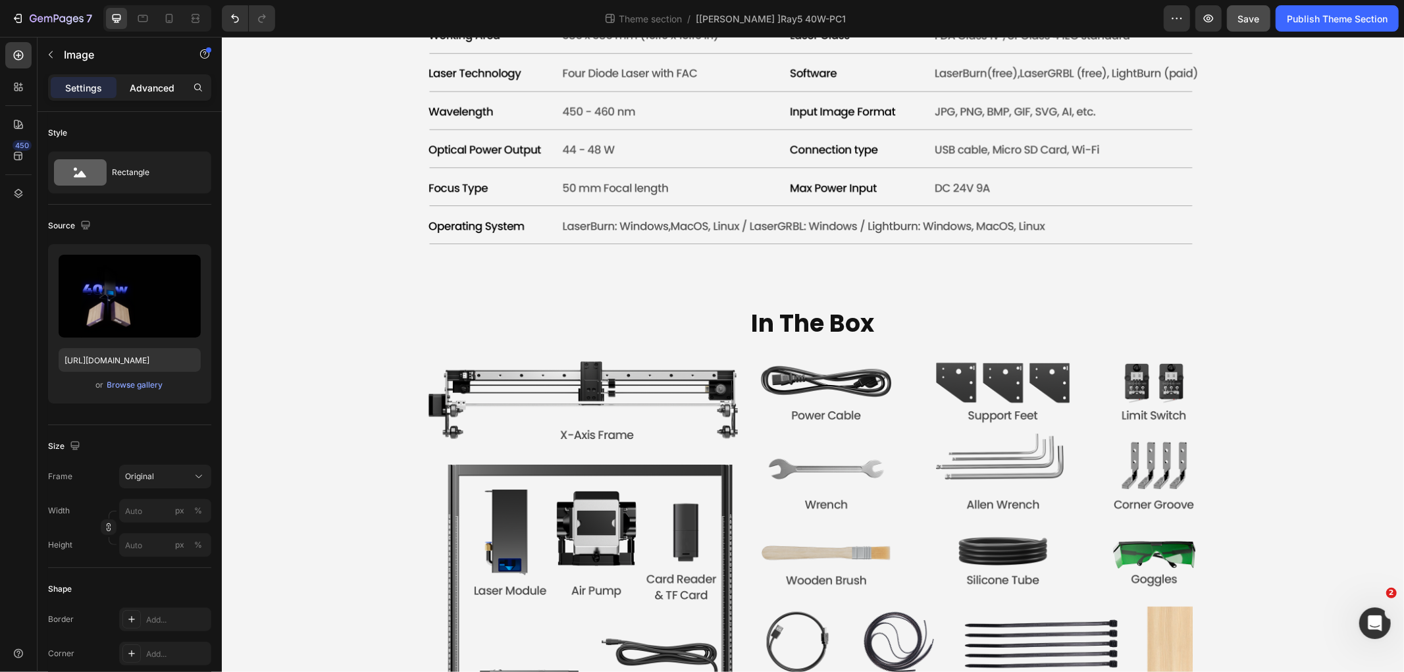
click at [155, 82] on p "Advanced" at bounding box center [152, 88] width 45 height 14
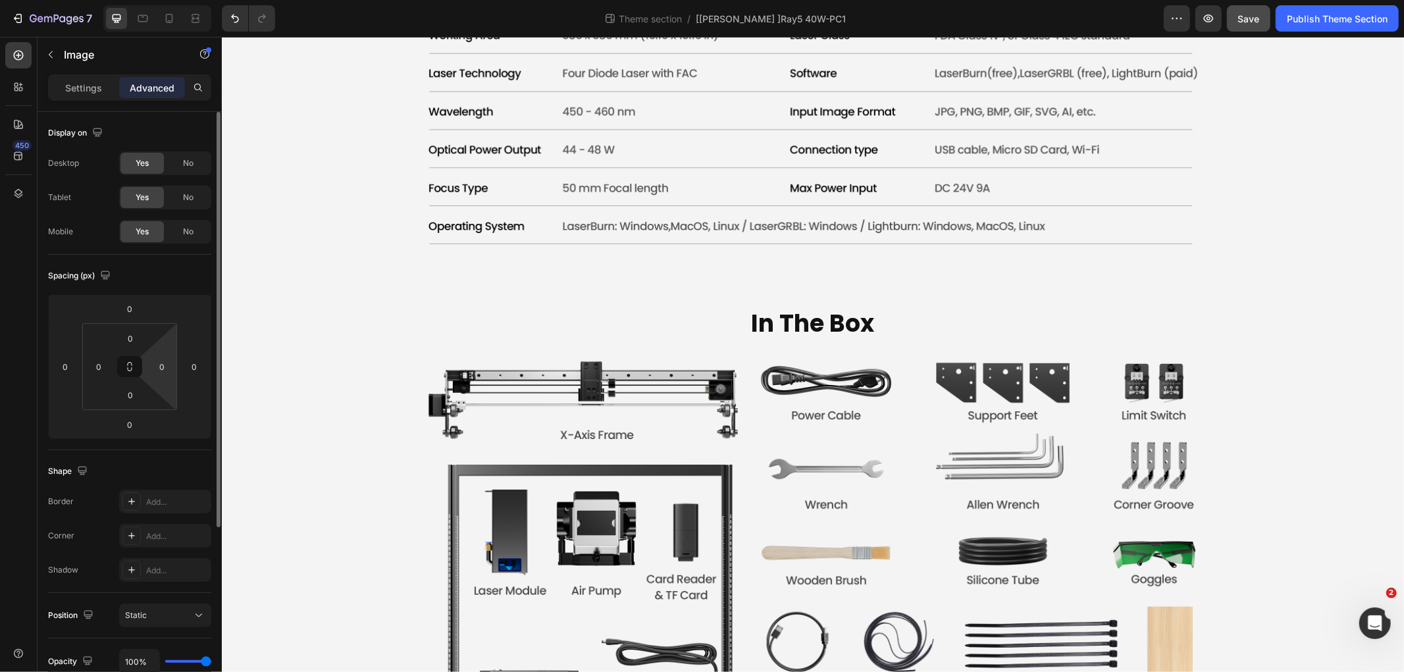
scroll to position [261, 0]
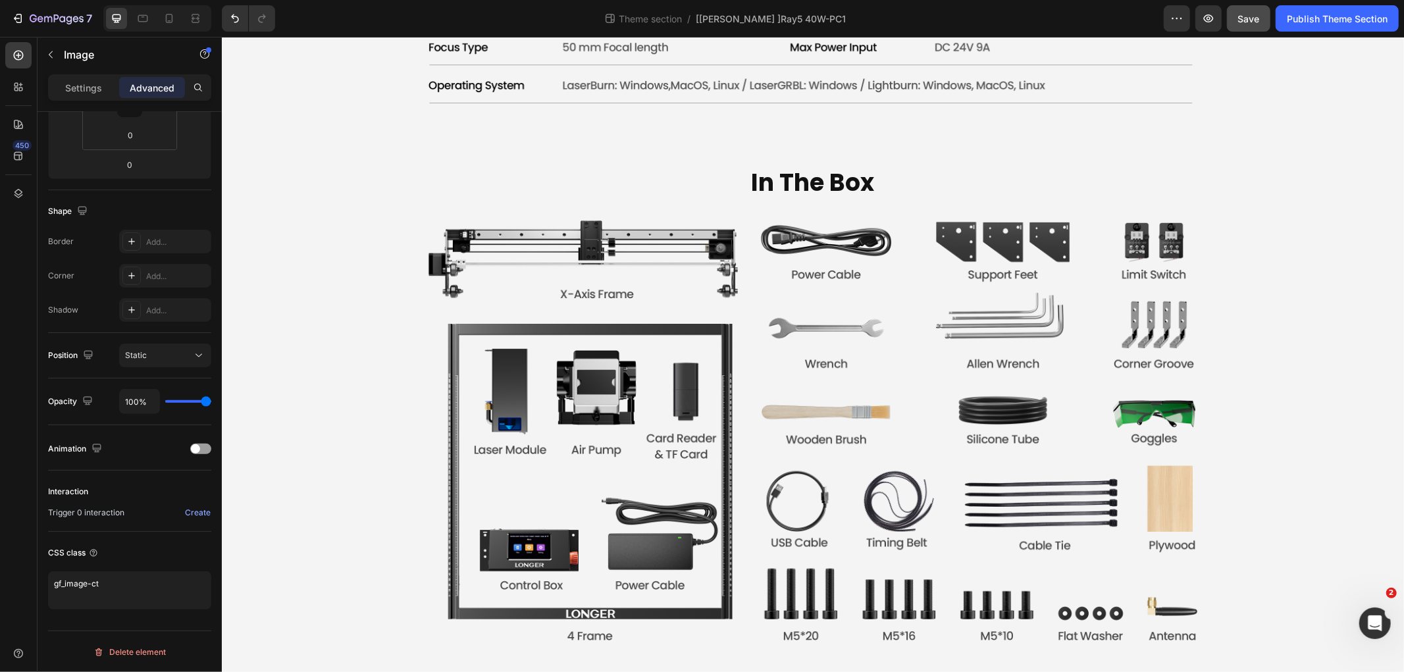
scroll to position [4376, 0]
click at [1294, 22] on div "Publish Theme Section" at bounding box center [1336, 19] width 101 height 14
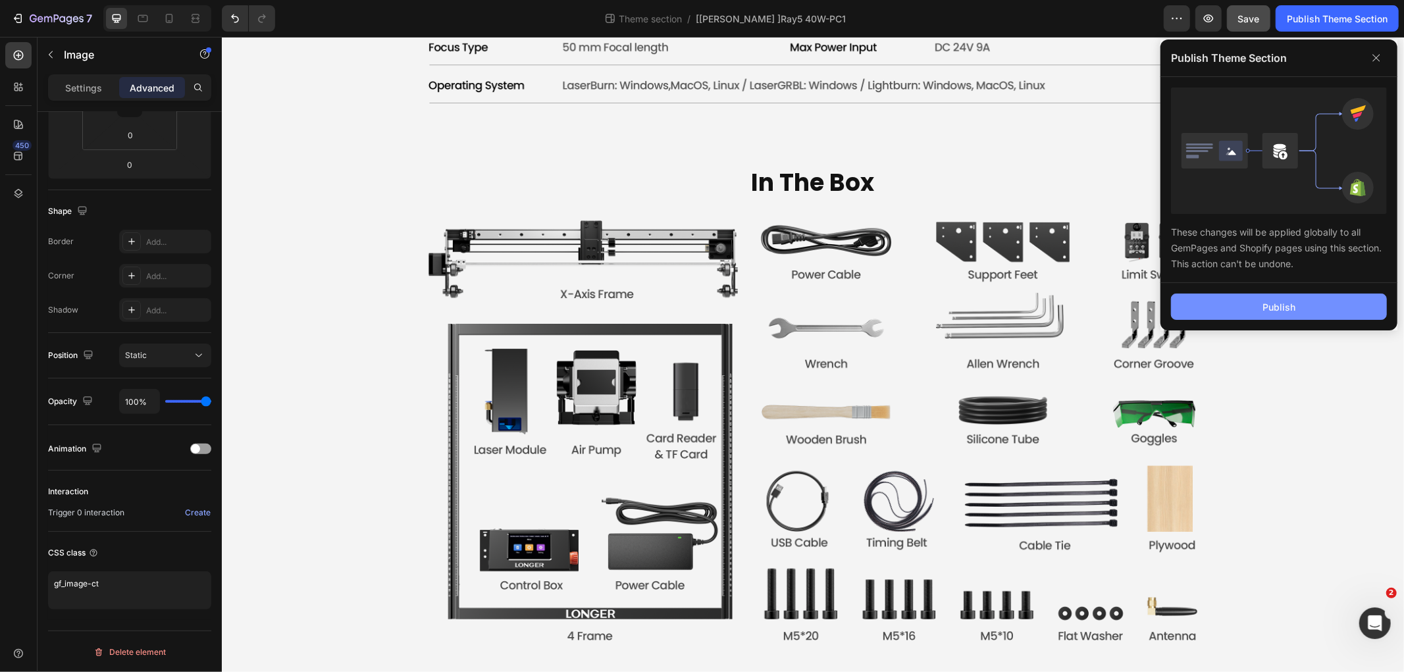
click at [1237, 306] on button "Publish" at bounding box center [1279, 306] width 216 height 26
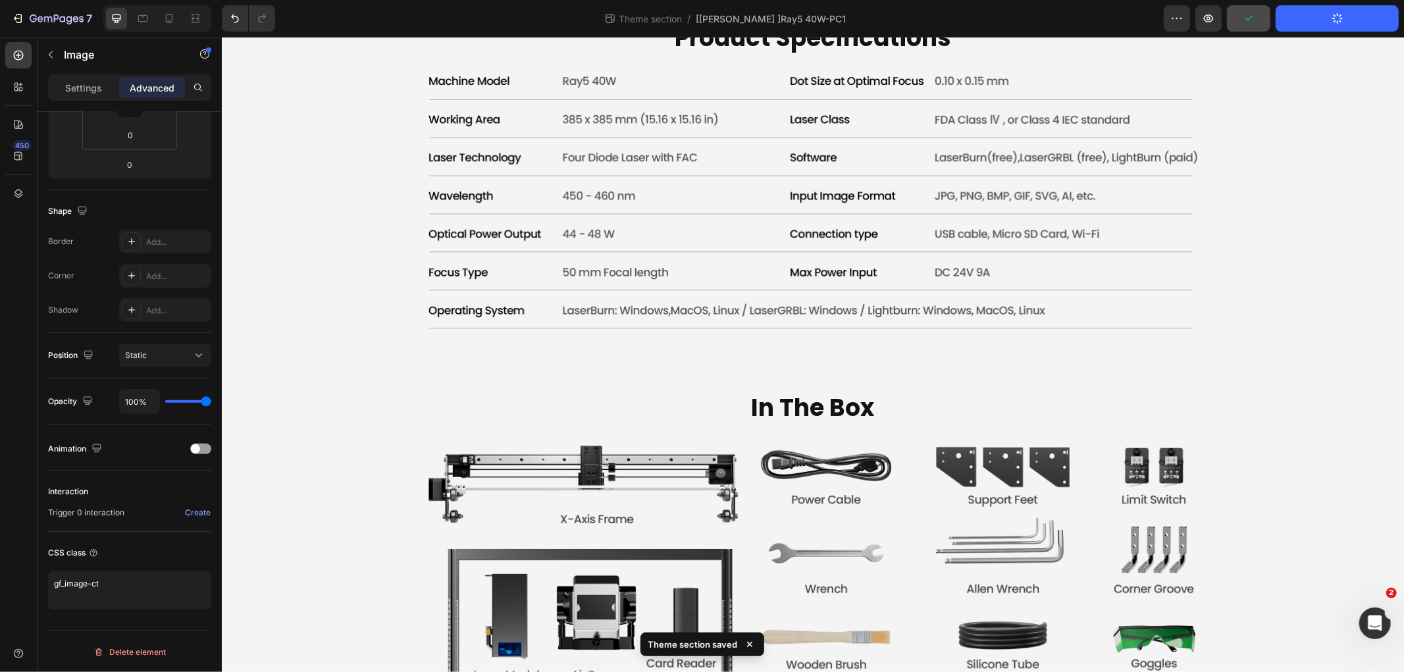
scroll to position [3864, 0]
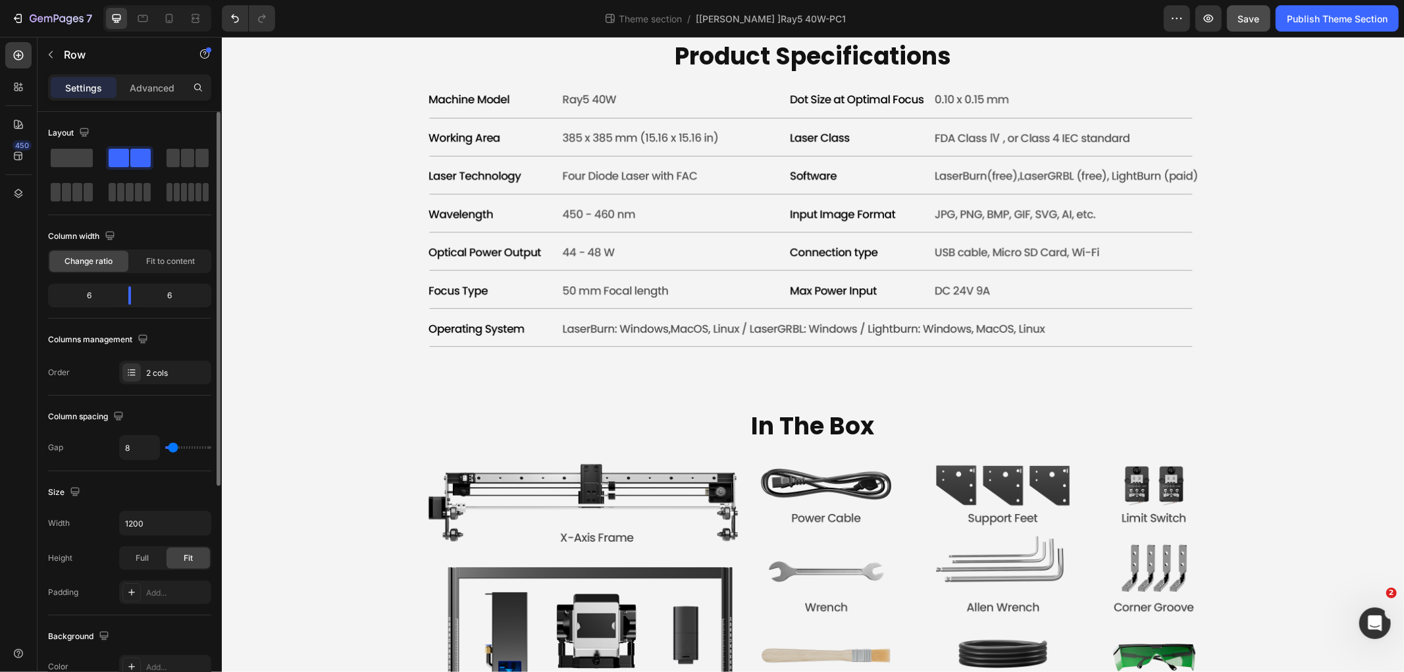
scroll to position [4011, 0]
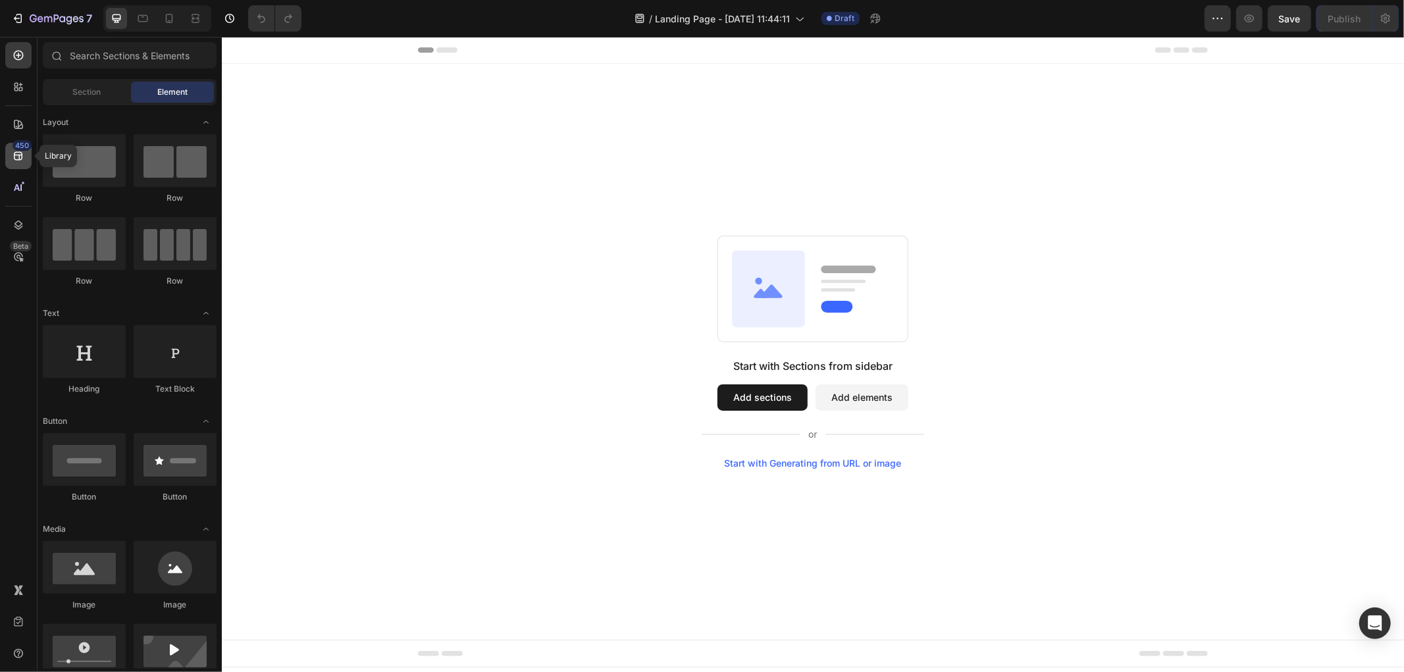
click at [18, 165] on div "450" at bounding box center [18, 156] width 26 height 26
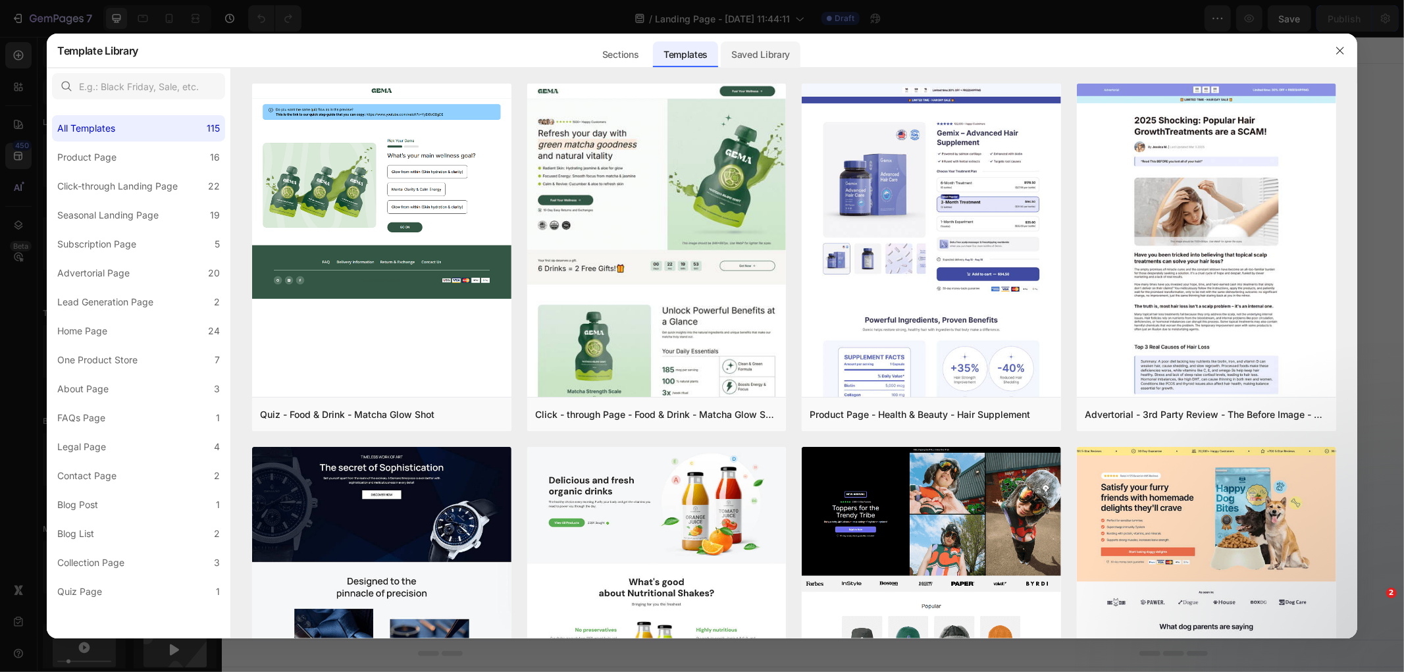
click at [763, 47] on div "Saved Library" at bounding box center [761, 54] width 80 height 26
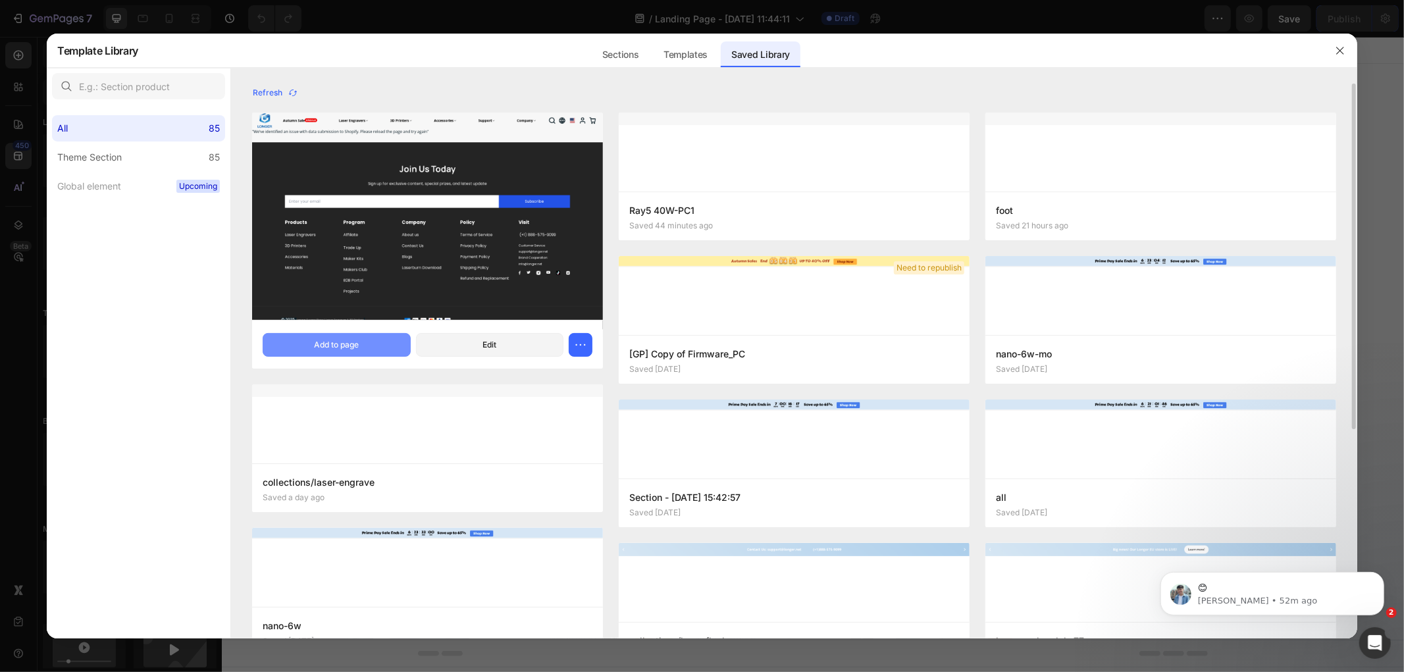
click at [369, 333] on button "Add to page" at bounding box center [336, 345] width 147 height 24
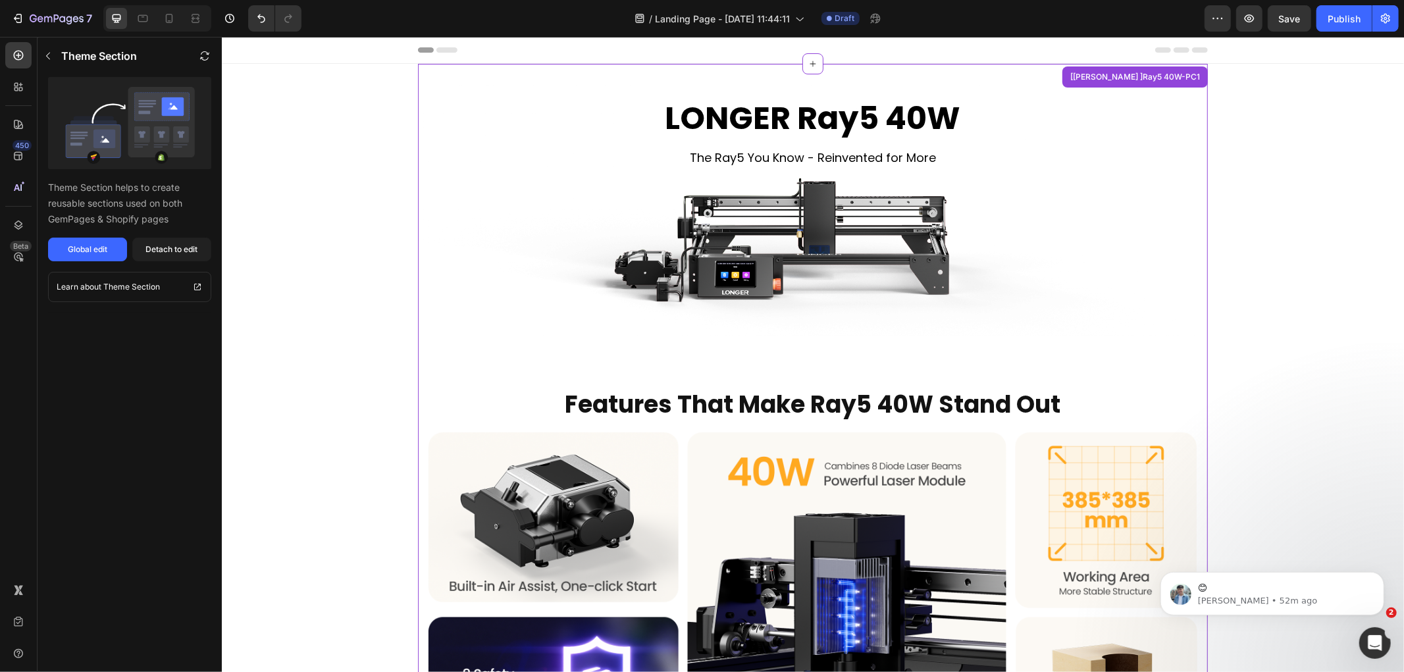
scroll to position [27, 0]
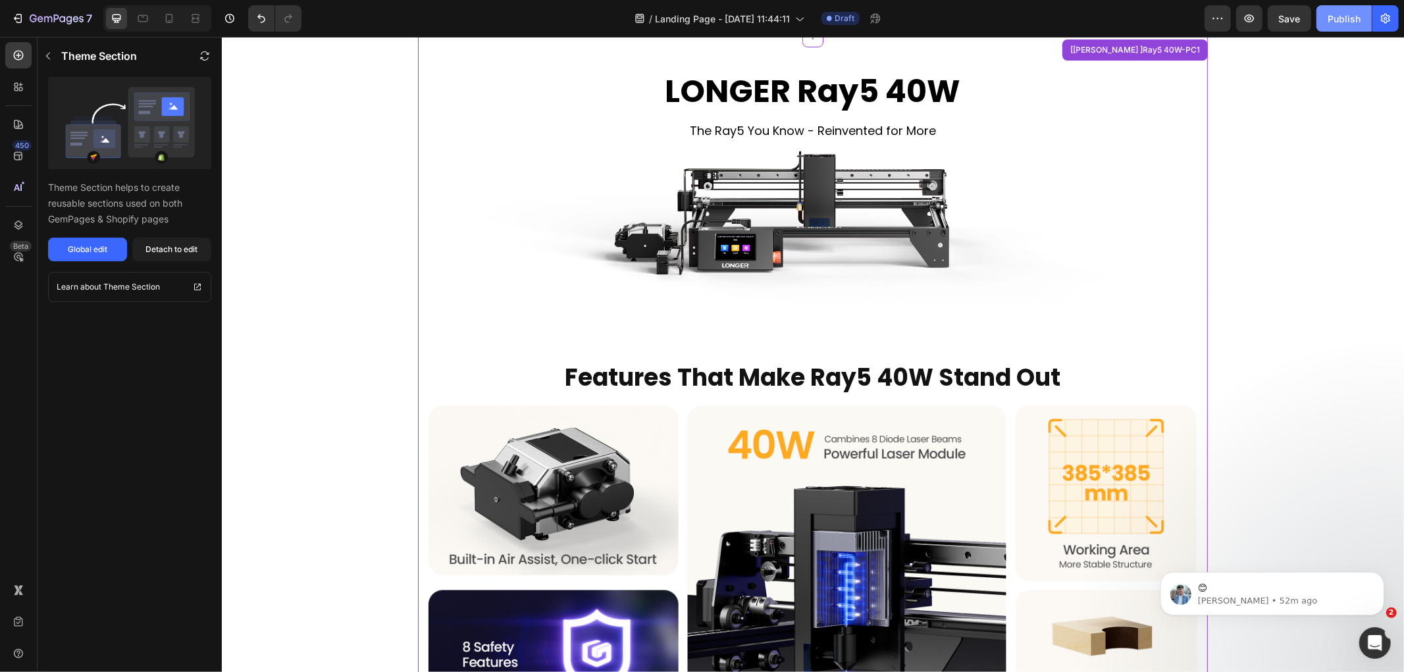
click at [1354, 20] on div "Publish" at bounding box center [1343, 19] width 33 height 14
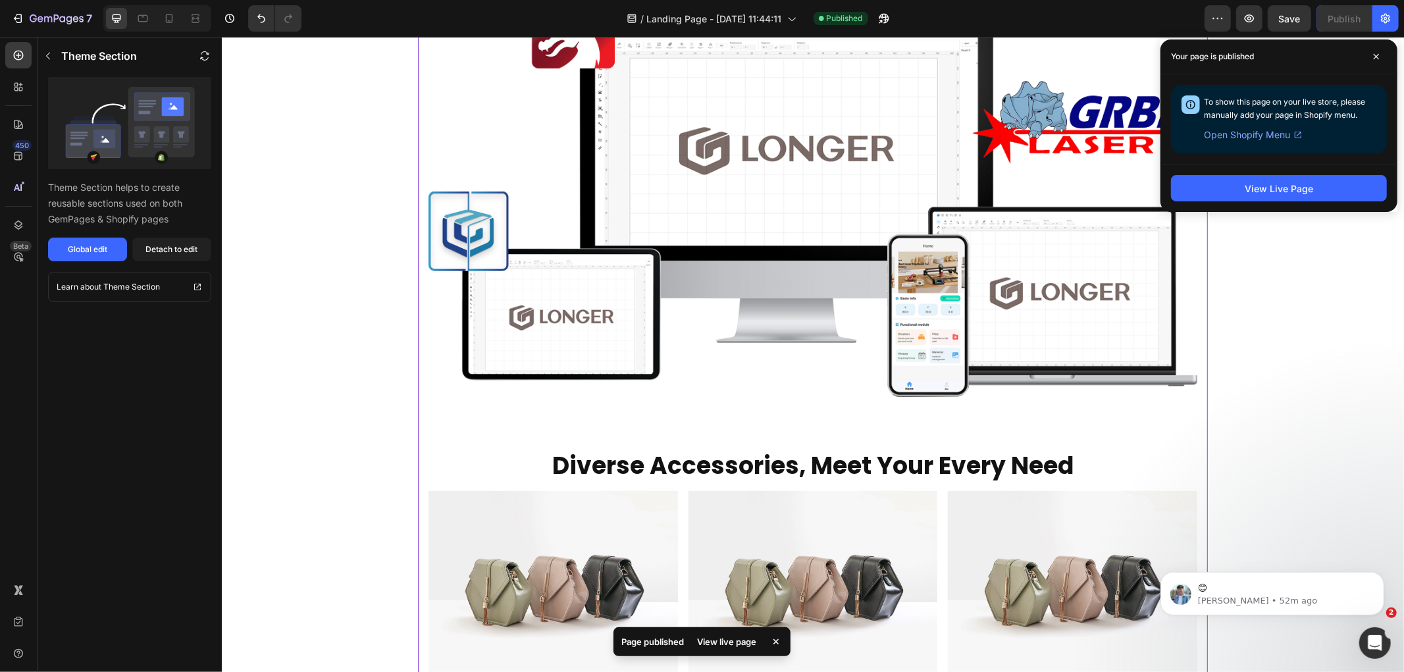
scroll to position [3828, 0]
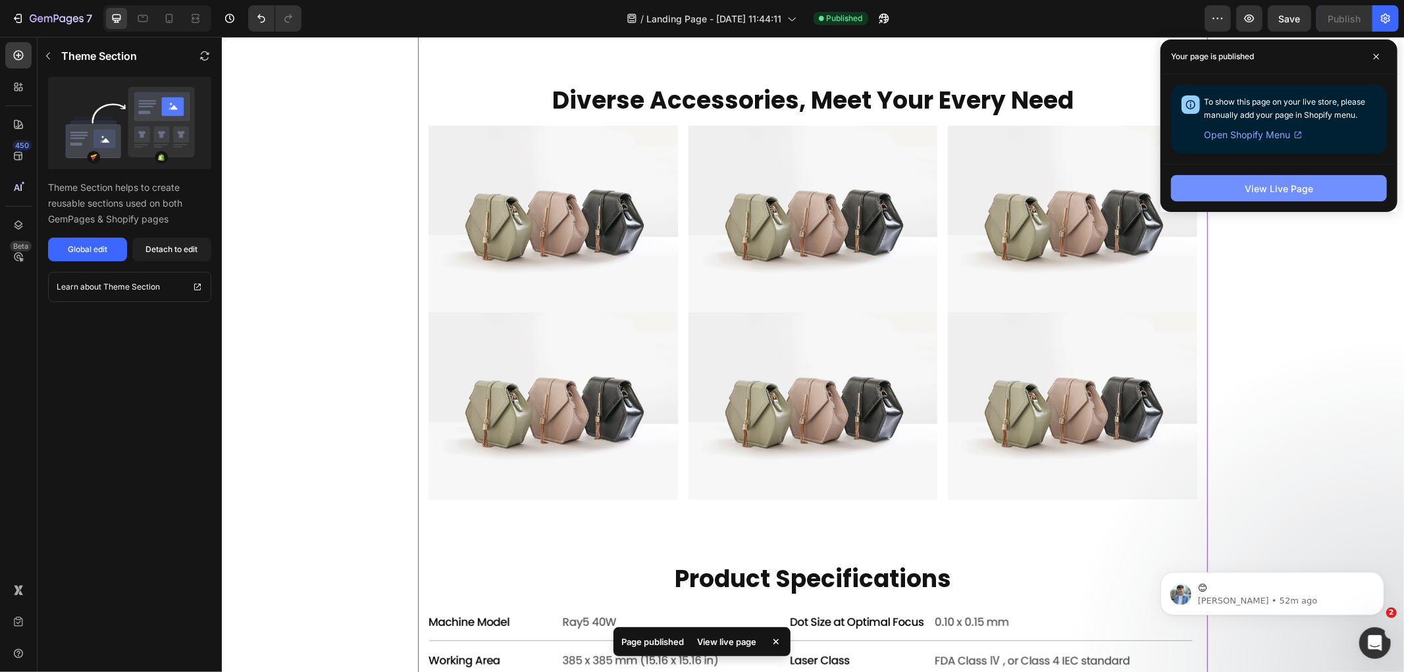
click at [1209, 191] on button "View Live Page" at bounding box center [1279, 188] width 216 height 26
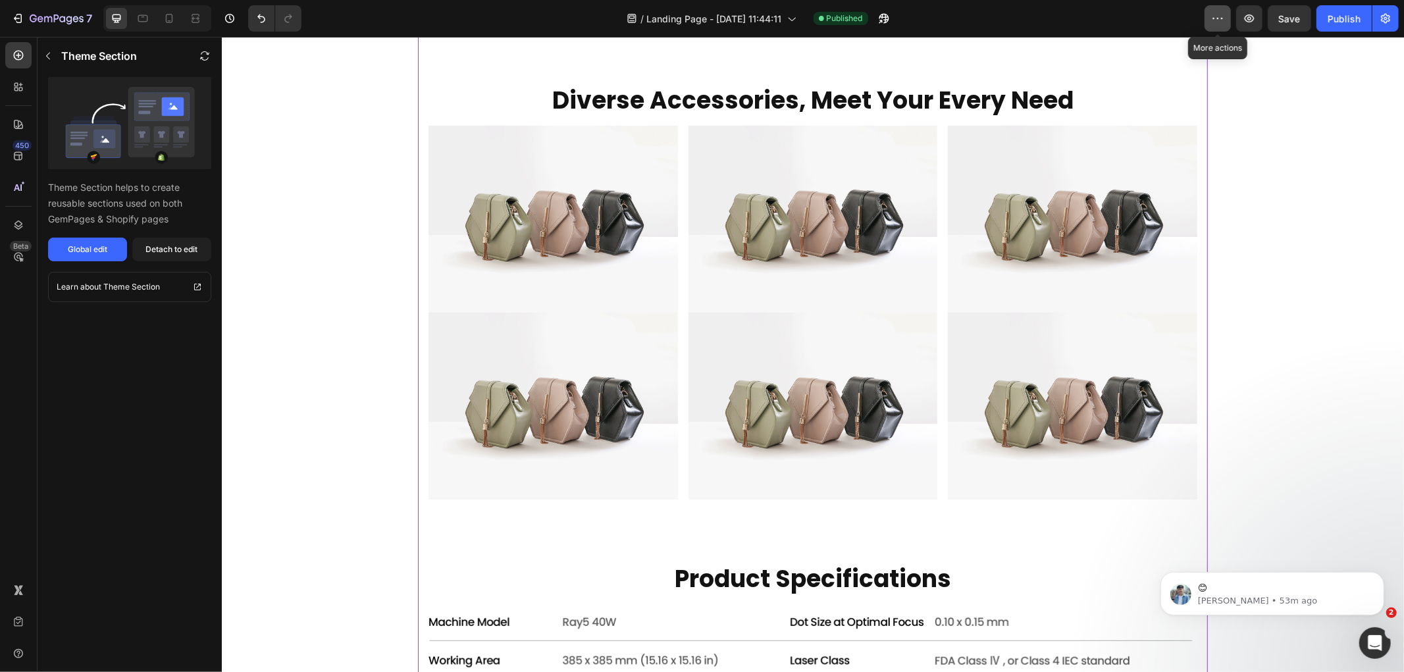
drag, startPoint x: 1211, startPoint y: 14, endPoint x: 1227, endPoint y: 66, distance: 55.0
click at [1212, 15] on icon "button" at bounding box center [1217, 18] width 13 height 13
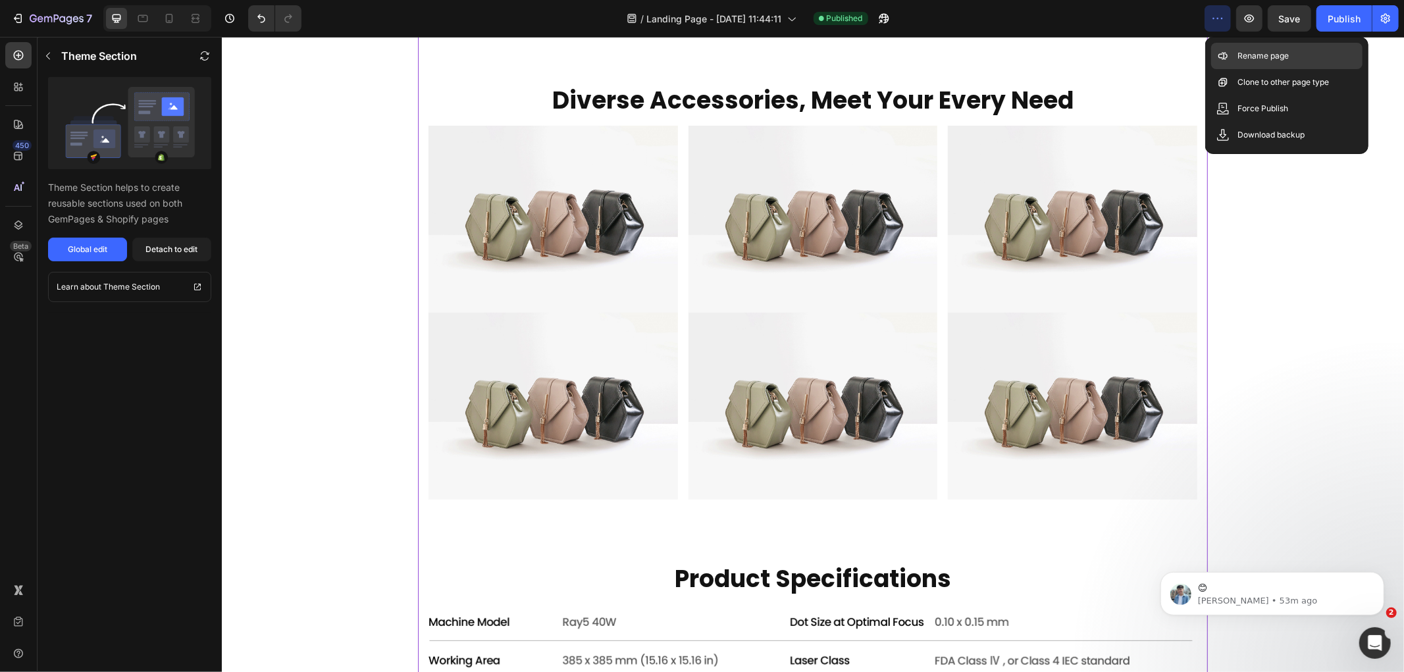
drag, startPoint x: 1247, startPoint y: 61, endPoint x: 1211, endPoint y: 74, distance: 37.7
click at [1239, 63] on div "Rename page" at bounding box center [1286, 56] width 151 height 26
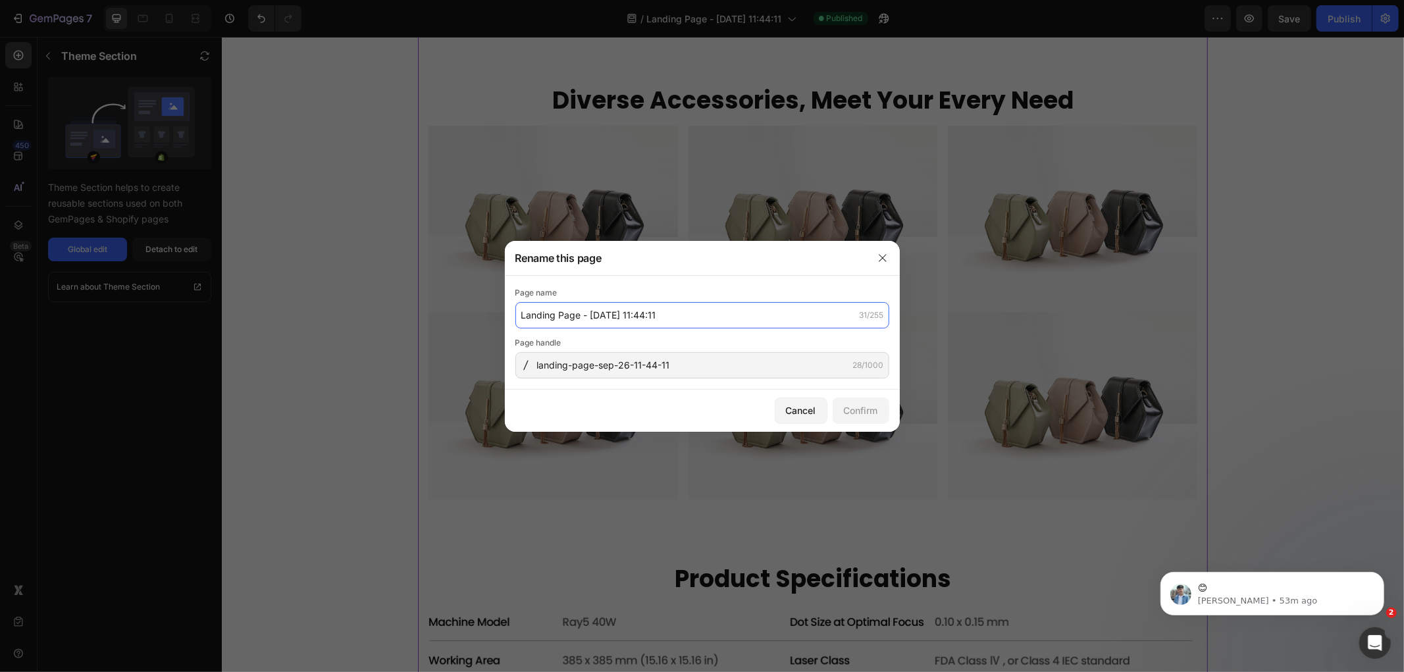
click at [521, 318] on input "Landing Page - [DATE] 11:44:11" at bounding box center [702, 315] width 374 height 26
type input "ơ"
type input "[[PERSON_NAME] GP] Test page"
click at [844, 408] on div "Confirm" at bounding box center [861, 410] width 34 height 14
